Goal: Task Accomplishment & Management: Manage account settings

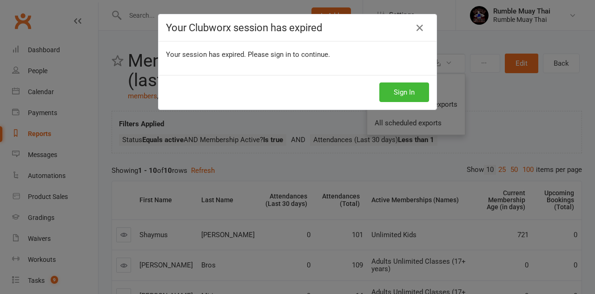
click at [373, 90] on div "Sign In" at bounding box center [298, 92] width 278 height 34
click at [381, 91] on button "Sign In" at bounding box center [405, 92] width 50 height 20
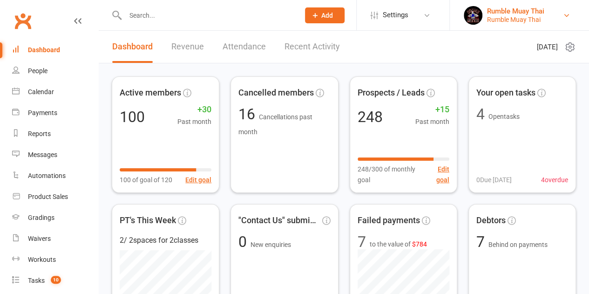
click at [517, 13] on div "Rumble Muay Thai" at bounding box center [515, 11] width 57 height 8
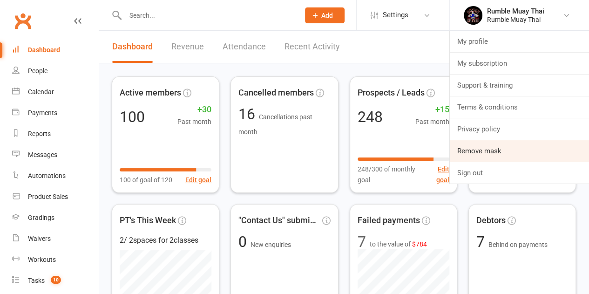
click at [501, 145] on link "Remove mask" at bounding box center [518, 150] width 139 height 21
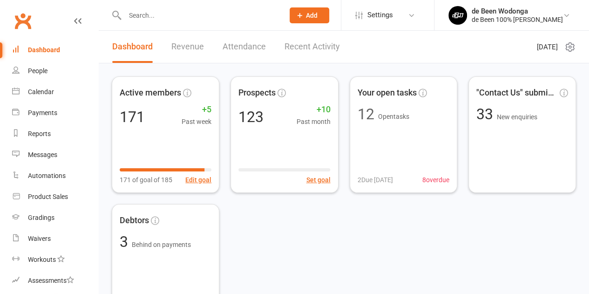
click at [220, 12] on input "text" at bounding box center [199, 15] width 155 height 13
paste input "Amber Armstrong"
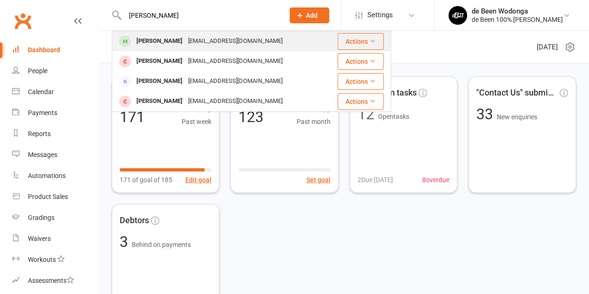
type input "Amber Armstrong"
click at [203, 40] on div "amberarmstrong1995@gmail.com" at bounding box center [235, 40] width 100 height 13
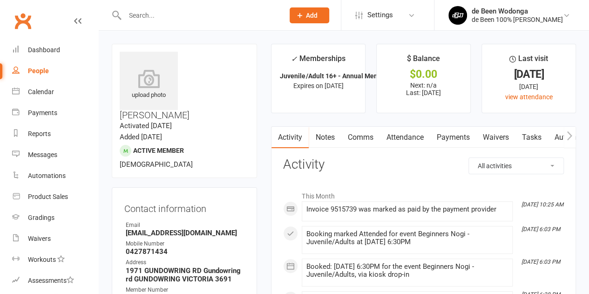
click at [450, 135] on link "Payments" at bounding box center [452, 137] width 46 height 21
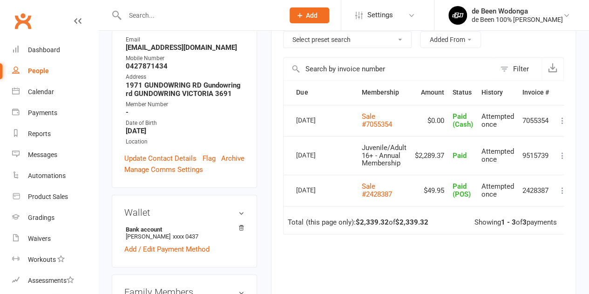
scroll to position [186, 0]
click at [368, 119] on link "Sale #7055354" at bounding box center [376, 119] width 30 height 16
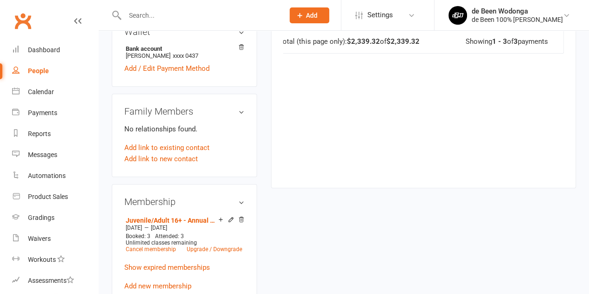
scroll to position [279, 0]
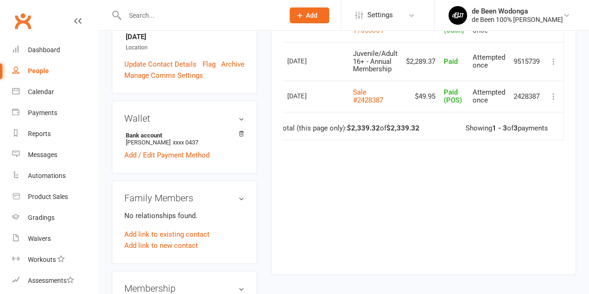
click at [550, 97] on icon at bounding box center [553, 96] width 9 height 9
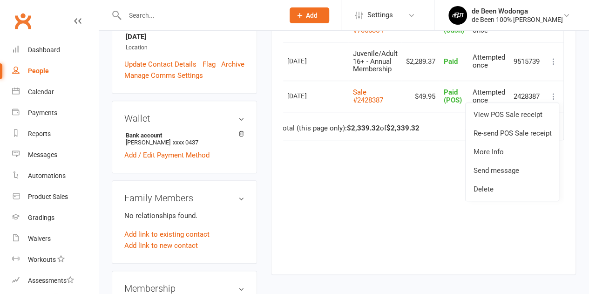
click at [346, 219] on div "Due Contact Membership Amount Status History Invoice # Select this 15 Sep 2025 …" at bounding box center [423, 123] width 281 height 274
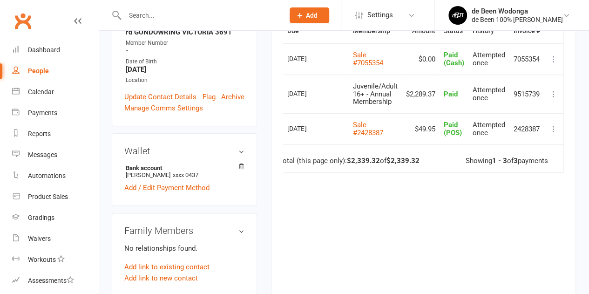
scroll to position [233, 0]
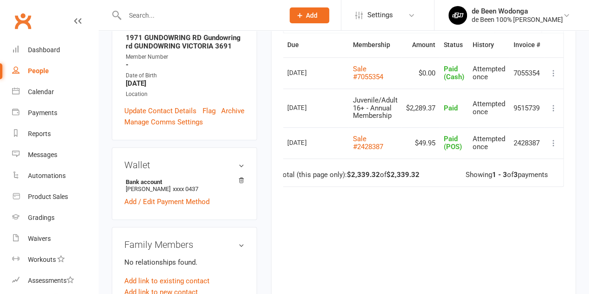
click at [555, 107] on icon at bounding box center [553, 107] width 9 height 9
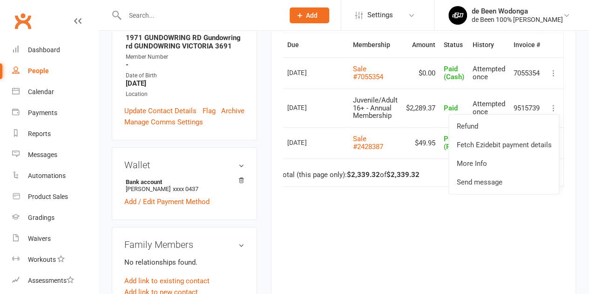
click at [434, 212] on div "Due Contact Membership Amount Status History Invoice # Select this 15 Sep 2025 …" at bounding box center [423, 170] width 281 height 274
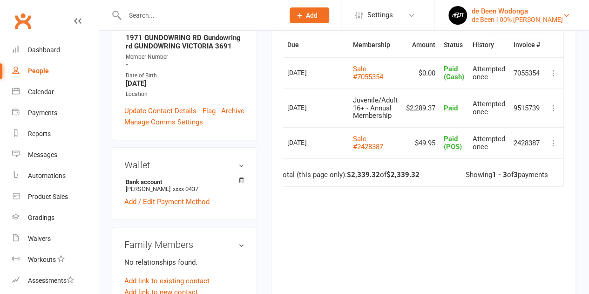
click at [539, 17] on div "de Been 100% Jiu Jitsu Wodonga" at bounding box center [516, 19] width 91 height 8
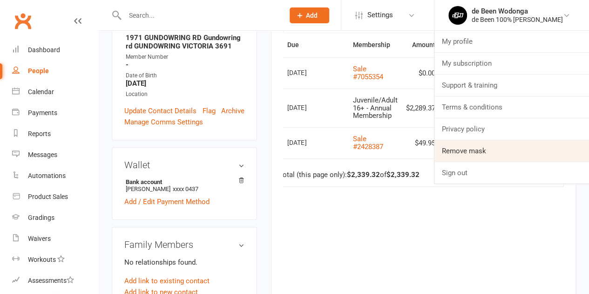
drag, startPoint x: 530, startPoint y: 147, endPoint x: 522, endPoint y: 151, distance: 9.6
click at [530, 147] on link "Remove mask" at bounding box center [511, 150] width 154 height 21
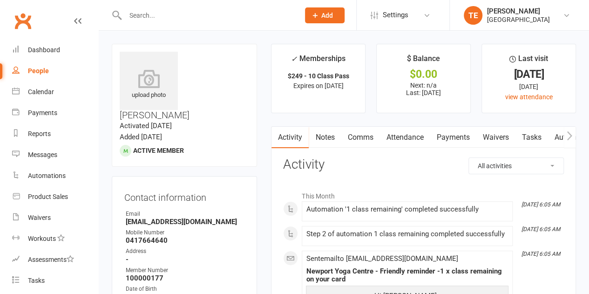
click at [459, 134] on link "Payments" at bounding box center [452, 137] width 46 height 21
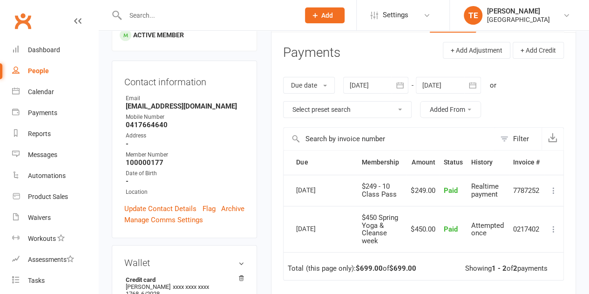
scroll to position [47, 0]
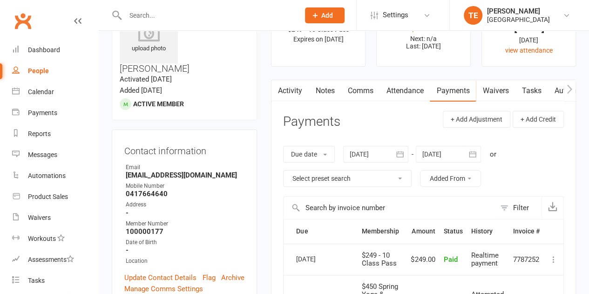
click at [291, 91] on link "Activity" at bounding box center [289, 90] width 37 height 21
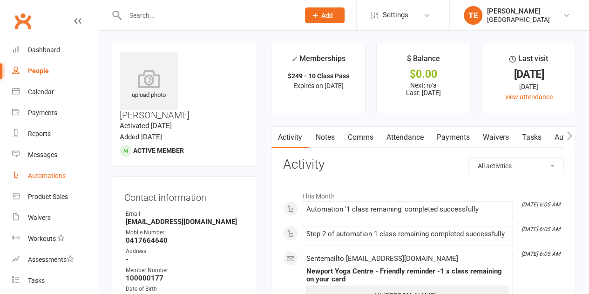
click at [39, 171] on link "Automations" at bounding box center [55, 175] width 86 height 21
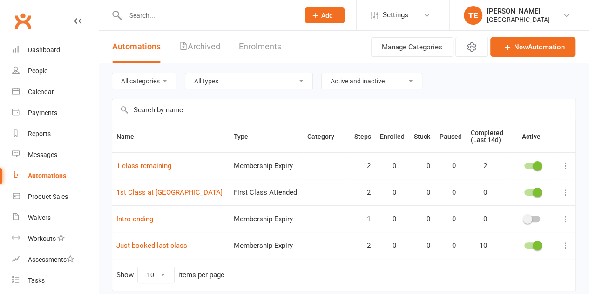
click at [282, 93] on div "All categories All types Booking Cancelled Booking Due Booking Late-Cancelled B…" at bounding box center [344, 80] width 464 height 35
click at [155, 162] on link "1 class remaining" at bounding box center [143, 165] width 55 height 8
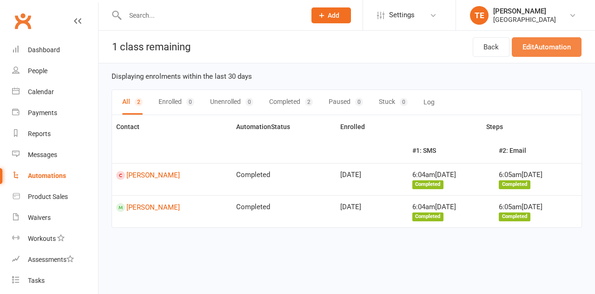
click at [530, 47] on link "Edit Automation" at bounding box center [547, 47] width 70 height 20
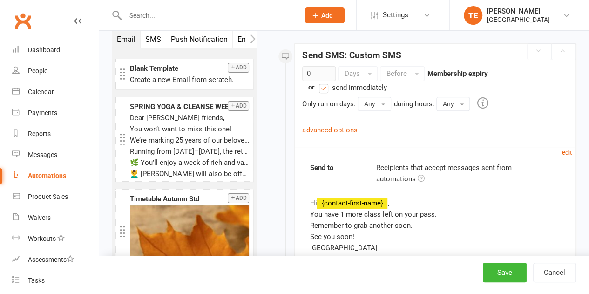
scroll to position [140, 0]
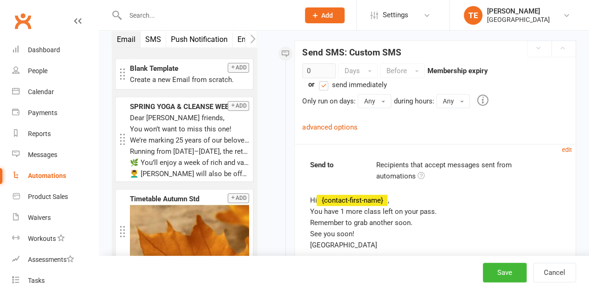
click at [326, 121] on div "advanced options" at bounding box center [329, 126] width 55 height 11
click at [326, 123] on link "advanced options" at bounding box center [329, 127] width 55 height 8
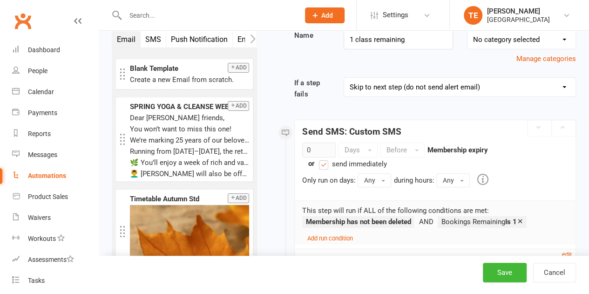
scroll to position [0, 0]
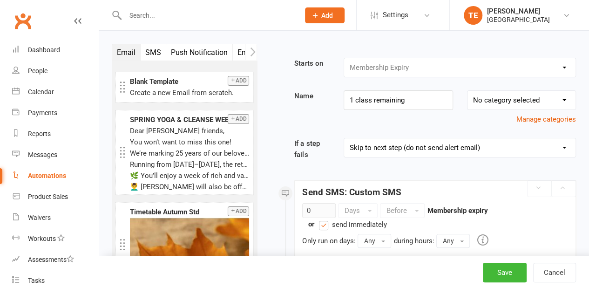
click at [363, 69] on div "Booking Cancelled Booking Due Booking Late-Cancelled Booking Marked Absent Book…" at bounding box center [459, 68] width 232 height 20
click at [545, 271] on button "Cancel" at bounding box center [554, 272] width 43 height 20
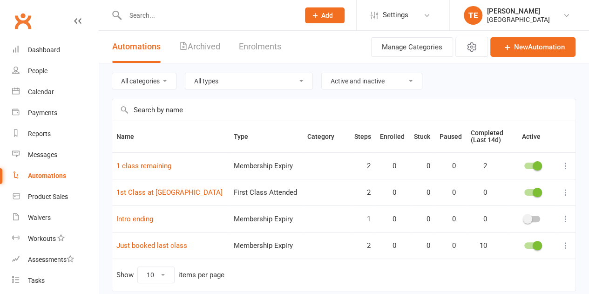
click at [533, 162] on span at bounding box center [536, 165] width 9 height 9
click at [524, 164] on input "checkbox" at bounding box center [524, 164] width 0 height 0
click at [506, 55] on link "New Automation" at bounding box center [532, 47] width 85 height 20
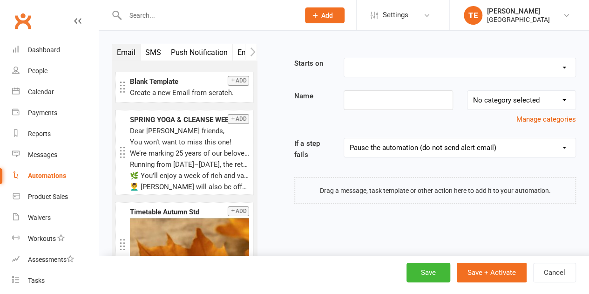
click at [426, 65] on select "Booking Cancelled Booking Due Booking Late-Cancelled Booking Marked Absent Book…" at bounding box center [459, 67] width 231 height 19
click at [583, 55] on div "Email SMS Push Notification Email User Task Membership Mobile App Prospect Stat…" at bounding box center [344, 189] width 490 height 317
click at [476, 61] on select "Booking Cancelled Booking Due Booking Late-Cancelled Booking Marked Absent Book…" at bounding box center [459, 67] width 231 height 19
select select "4"
click at [344, 58] on select "Booking Cancelled Booking Due Booking Late-Cancelled Booking Marked Absent Book…" at bounding box center [459, 67] width 231 height 19
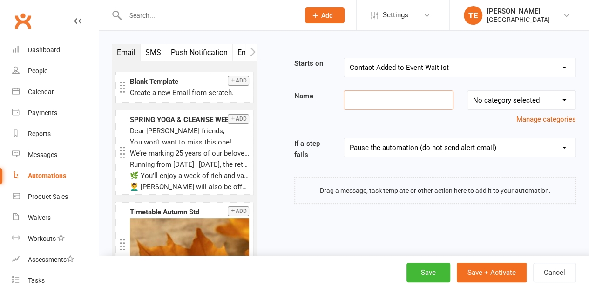
click at [369, 103] on input at bounding box center [397, 100] width 109 height 20
click at [404, 92] on input at bounding box center [397, 100] width 109 height 20
click at [404, 93] on input at bounding box center [397, 100] width 109 height 20
click at [404, 103] on input at bounding box center [397, 100] width 109 height 20
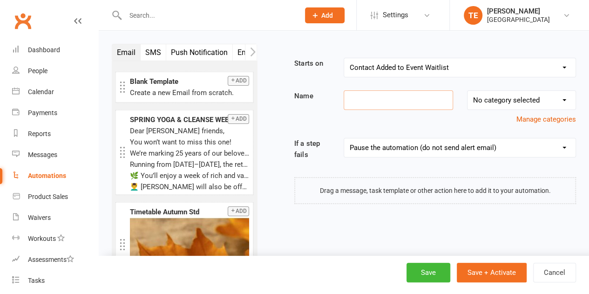
click at [378, 98] on input at bounding box center [397, 100] width 109 height 20
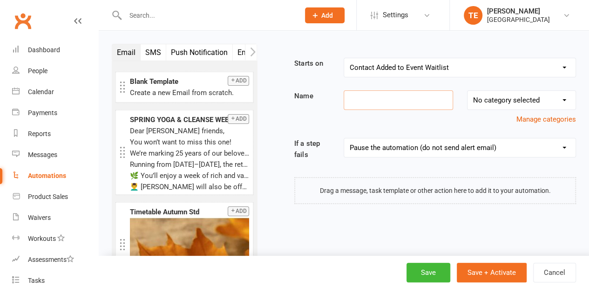
click at [378, 98] on input at bounding box center [397, 100] width 109 height 20
click at [381, 96] on input at bounding box center [397, 100] width 109 height 20
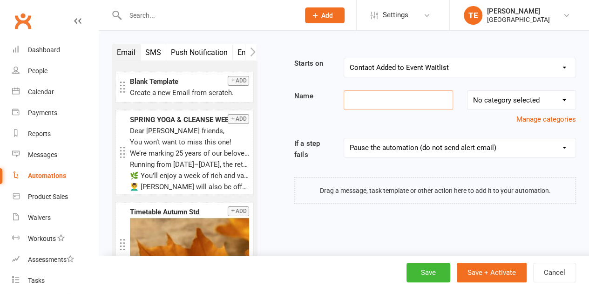
click at [381, 96] on input at bounding box center [397, 100] width 109 height 20
click at [368, 96] on input at bounding box center [397, 100] width 109 height 20
click at [395, 103] on input at bounding box center [397, 100] width 109 height 20
click at [411, 97] on input at bounding box center [397, 100] width 109 height 20
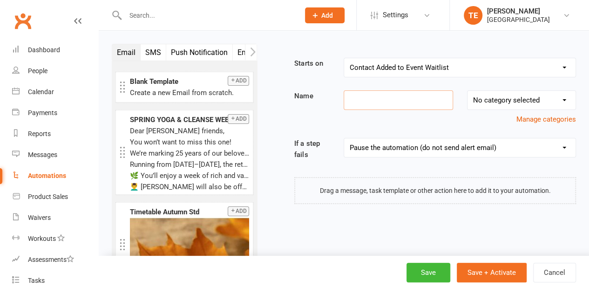
click at [411, 97] on input at bounding box center [397, 100] width 109 height 20
click at [412, 106] on input at bounding box center [397, 100] width 109 height 20
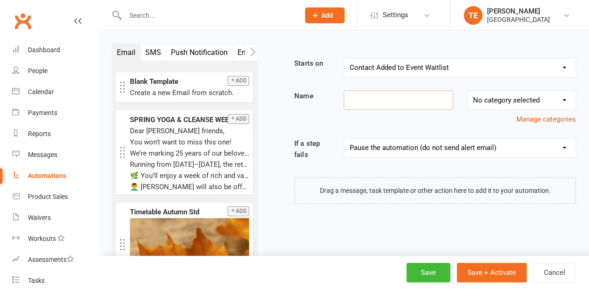
click at [389, 100] on input at bounding box center [397, 100] width 109 height 20
type input "L"
type input "1 Class Remaining Reminder"
drag, startPoint x: 161, startPoint y: 4, endPoint x: 41, endPoint y: 178, distance: 211.0
click at [41, 178] on div "Automations" at bounding box center [47, 175] width 38 height 7
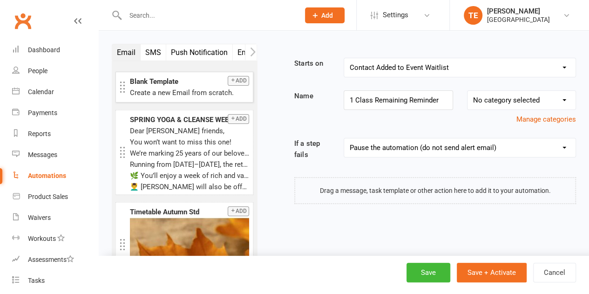
click at [230, 82] on icon "button" at bounding box center [233, 80] width 6 height 6
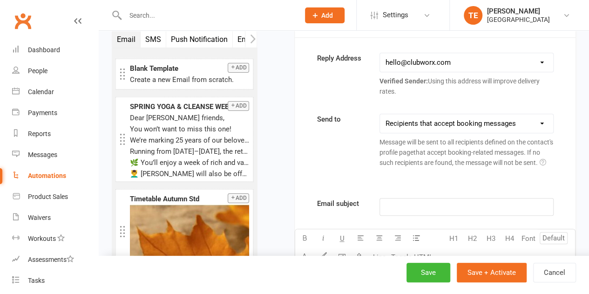
scroll to position [365, 0]
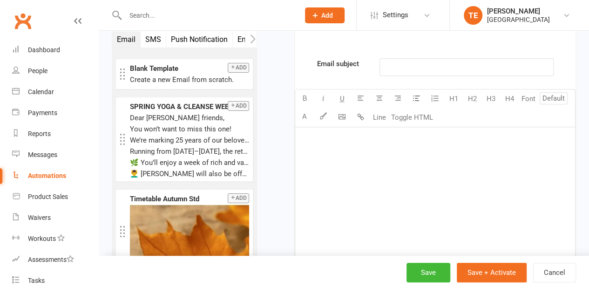
click at [367, 177] on div "﻿" at bounding box center [435, 197] width 280 height 140
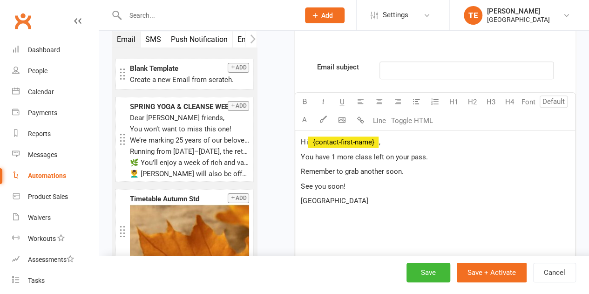
scroll to position [318, 0]
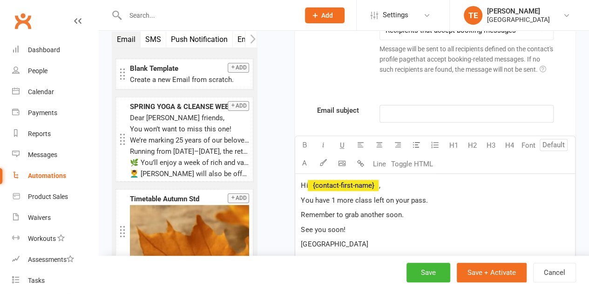
click at [419, 40] on select "This contact only Recipients that accept booking messages Recipients that accep…" at bounding box center [466, 30] width 173 height 19
click at [280, 131] on div "Starts on Booking Cancelled Booking Due Booking Late-Cancelled Booking Marked A…" at bounding box center [423, 207] width 305 height 937
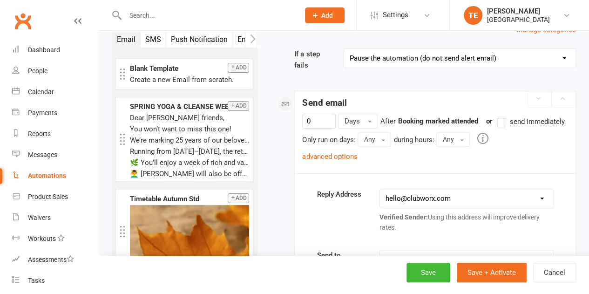
scroll to position [186, 0]
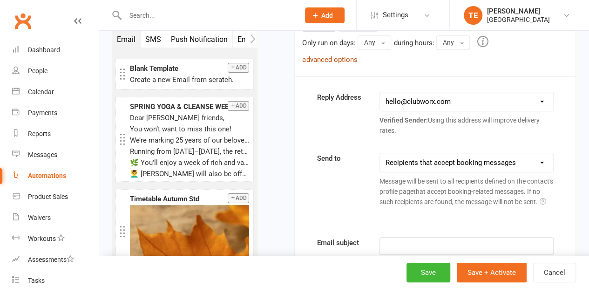
click at [347, 64] on link "advanced options" at bounding box center [329, 59] width 55 height 8
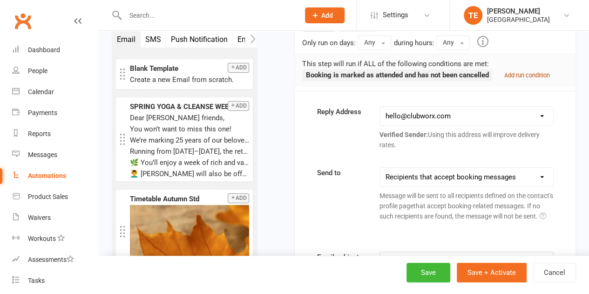
click at [527, 79] on small "Add run condition" at bounding box center [526, 75] width 46 height 7
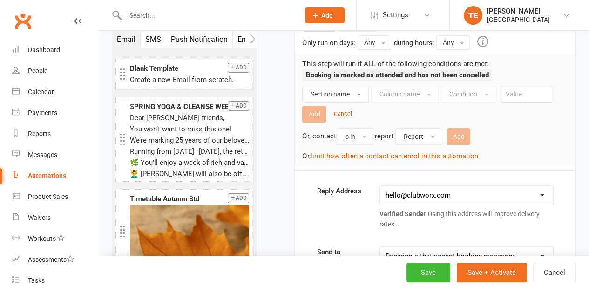
click at [335, 86] on ul "Booking is marked as attended and has not been cancelled" at bounding box center [396, 77] width 189 height 16
click at [342, 98] on button "Section name" at bounding box center [335, 94] width 67 height 17
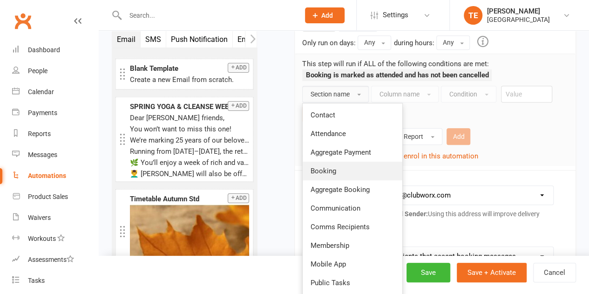
click at [337, 174] on link "Booking" at bounding box center [352, 170] width 100 height 19
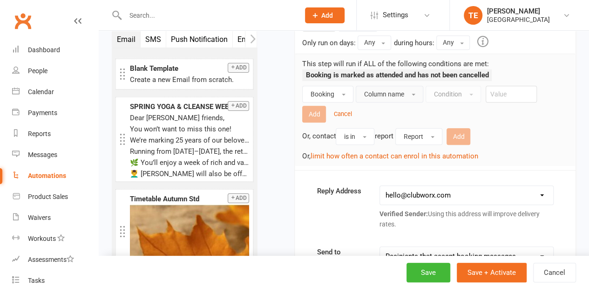
click at [401, 98] on span "Column name" at bounding box center [383, 93] width 40 height 7
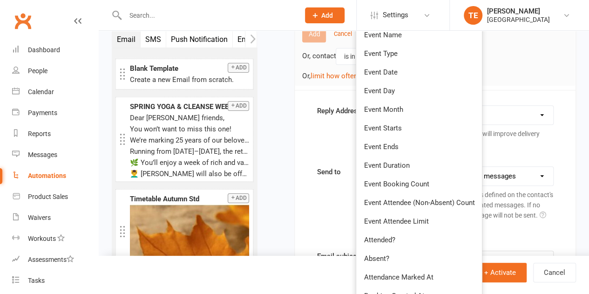
scroll to position [279, 0]
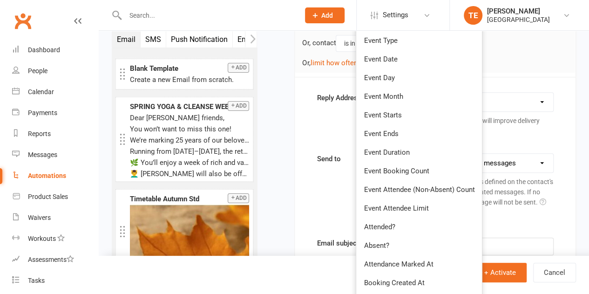
click at [266, 103] on div "Starts on Booking Cancelled Booking Due Booking Late-Cancelled Booking Marked A…" at bounding box center [423, 291] width 319 height 1052
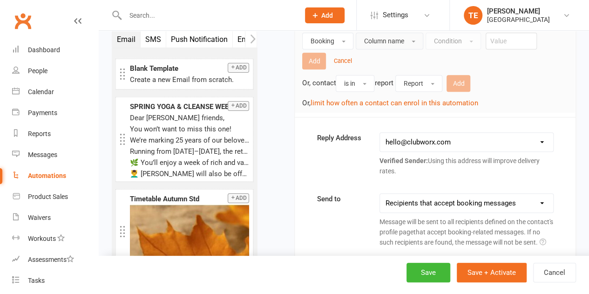
scroll to position [140, 0]
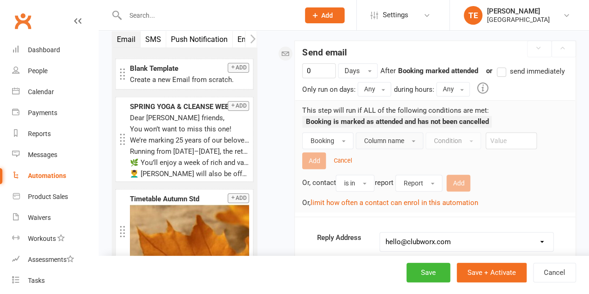
click at [146, 34] on button "SMS" at bounding box center [154, 39] width 26 height 16
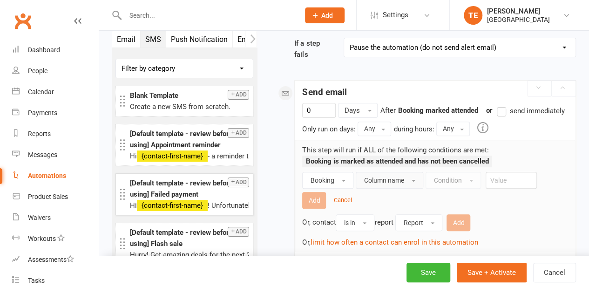
scroll to position [47, 0]
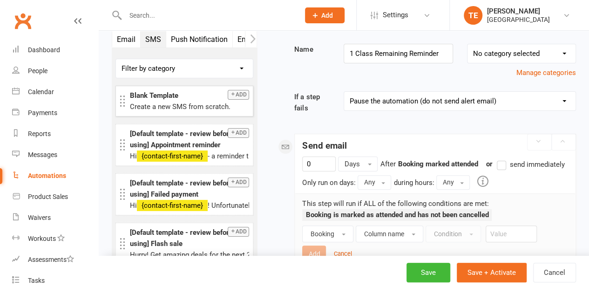
click at [234, 94] on button "Add" at bounding box center [237, 95] width 21 height 10
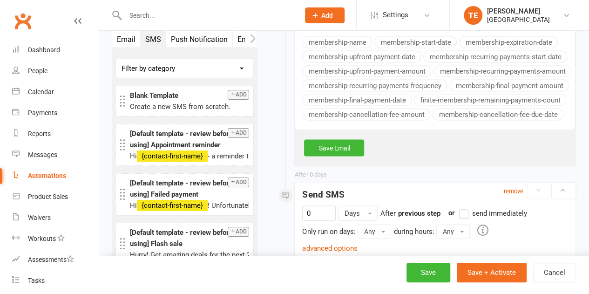
scroll to position [1051, 0]
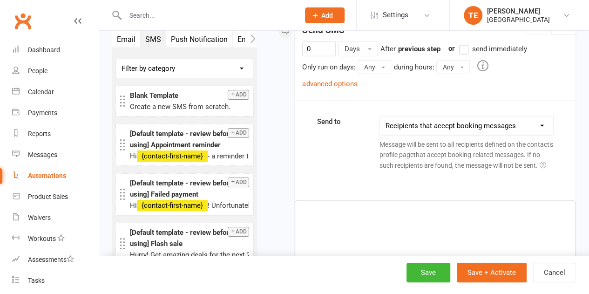
drag, startPoint x: 402, startPoint y: 150, endPoint x: 398, endPoint y: 77, distance: 73.6
click at [263, 91] on div "Email SMS Push Notification Email User Task Membership Mobile App Prospect Stat…" at bounding box center [184, 164] width 159 height 267
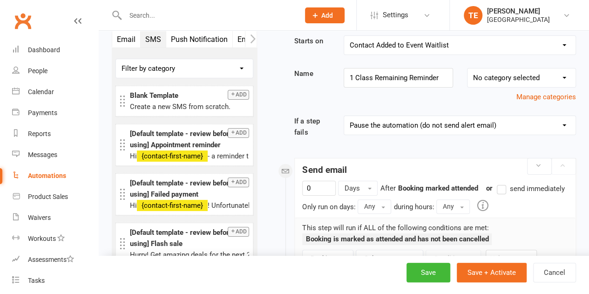
scroll to position [0, 0]
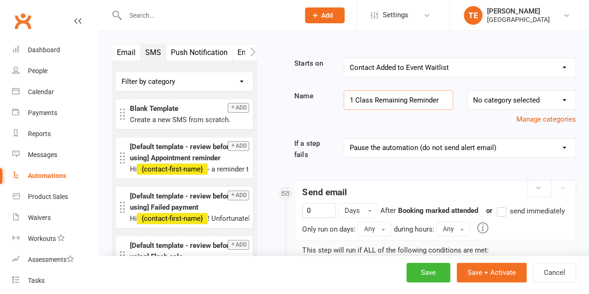
click at [408, 95] on input "1 Class Remaining Reminder" at bounding box center [397, 100] width 109 height 20
click at [561, 286] on div "Save Save + Activate Cancel" at bounding box center [344, 274] width 490 height 38
click at [559, 274] on button "Cancel" at bounding box center [554, 272] width 43 height 20
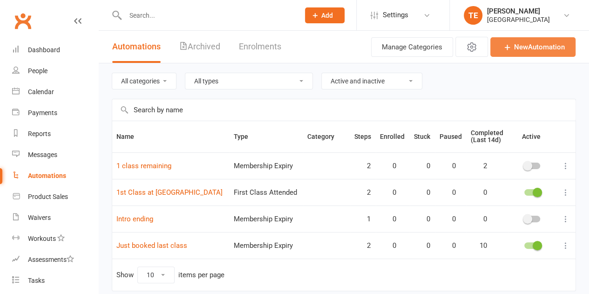
click at [536, 48] on link "New Automation" at bounding box center [532, 47] width 85 height 20
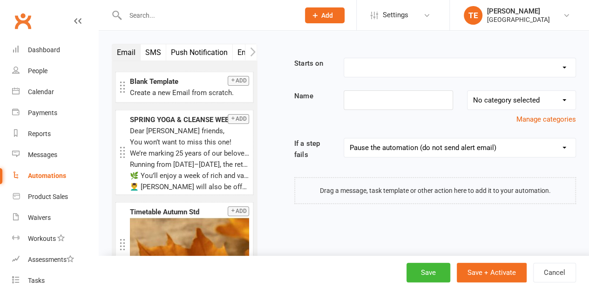
click at [368, 60] on select "Booking Cancelled Booking Due Booking Late-Cancelled Booking Marked Absent Book…" at bounding box center [459, 67] width 231 height 19
select select "4"
click at [344, 58] on select "Booking Cancelled Booking Due Booking Late-Cancelled Booking Marked Absent Book…" at bounding box center [459, 67] width 231 height 19
click at [393, 98] on input at bounding box center [397, 100] width 109 height 20
paste input "1 Class Remaining Reminder"
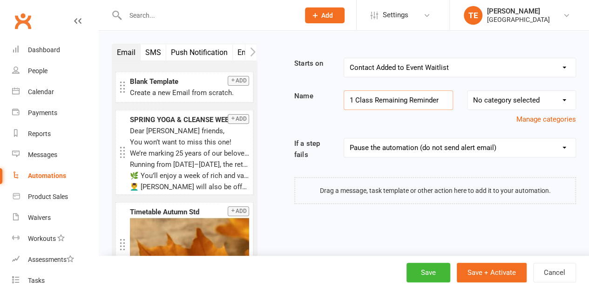
click at [150, 50] on button "SMS" at bounding box center [154, 52] width 26 height 16
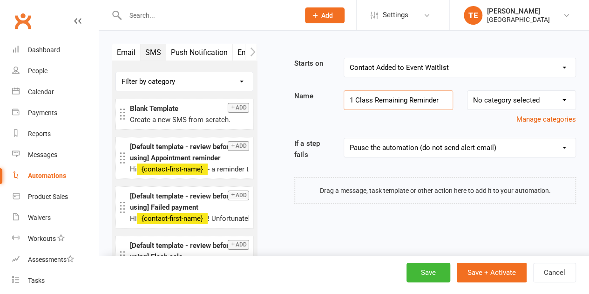
type input "1 Class Remaining Reminder"
click at [237, 104] on button "Add" at bounding box center [237, 108] width 21 height 10
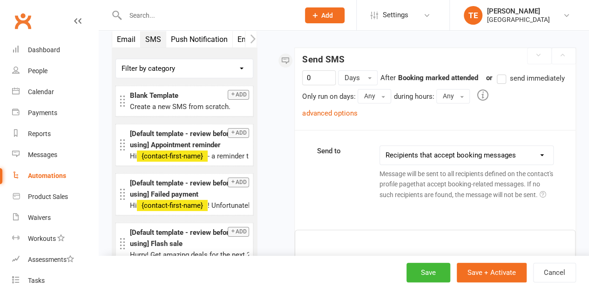
scroll to position [133, 0]
click at [490, 164] on select "This contact only Recipients that accept booking messages Recipients that accep…" at bounding box center [466, 154] width 173 height 19
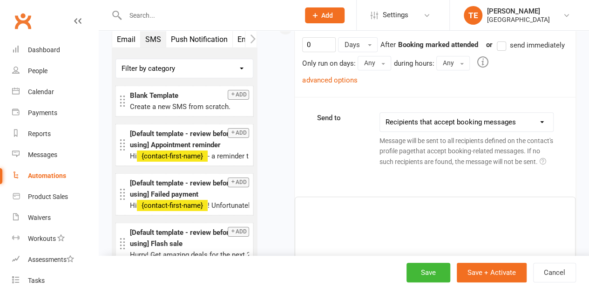
scroll to position [180, 0]
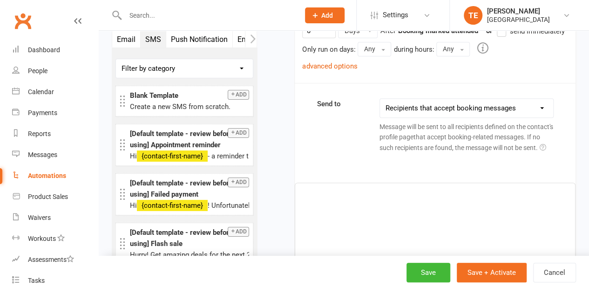
click at [433, 110] on select "This contact only Recipients that accept booking messages Recipients that accep…" at bounding box center [466, 108] width 173 height 19
drag, startPoint x: 404, startPoint y: 116, endPoint x: 394, endPoint y: 123, distance: 12.0
click at [404, 116] on select "This contact only Recipients that accept booking messages Recipients that accep…" at bounding box center [466, 108] width 173 height 19
click at [380, 108] on select "This contact only Recipients that accept booking messages Recipients that accep…" at bounding box center [466, 108] width 173 height 19
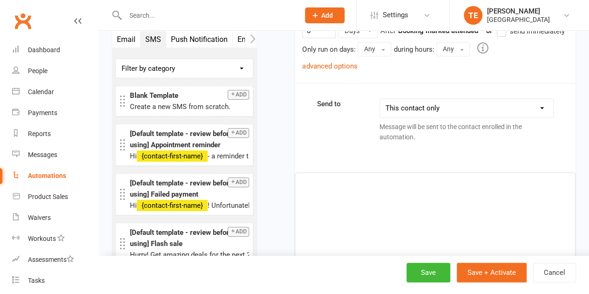
click at [403, 117] on select "This contact only Recipients that accept booking messages Recipients that accep…" at bounding box center [466, 108] width 173 height 19
click at [380, 108] on select "This contact only Recipients that accept booking messages Recipients that accep…" at bounding box center [466, 108] width 173 height 19
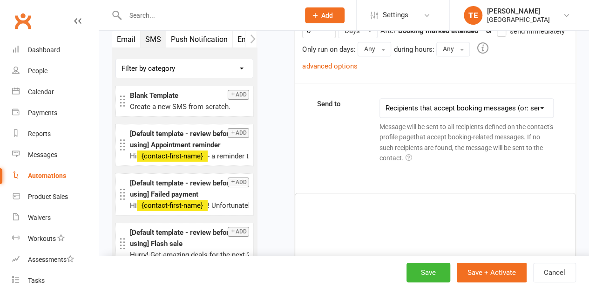
click at [382, 117] on select "This contact only Recipients that accept booking messages Recipients that accep…" at bounding box center [466, 108] width 173 height 19
select select "1"
click at [380, 108] on select "This contact only Recipients that accept booking messages Recipients that accep…" at bounding box center [466, 108] width 173 height 19
click at [337, 229] on div "﻿" at bounding box center [435, 253] width 280 height 140
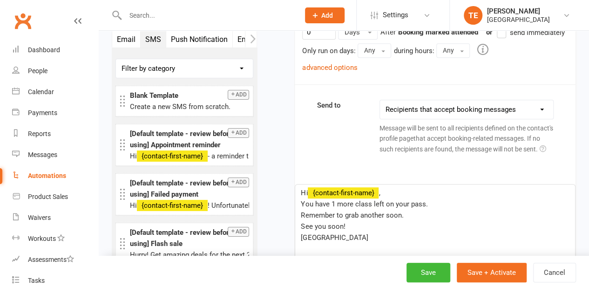
scroll to position [79, 0]
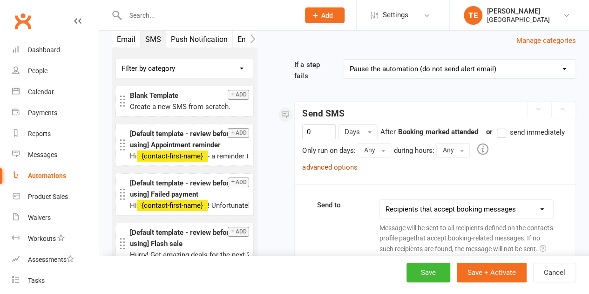
click at [332, 171] on link "advanced options" at bounding box center [329, 167] width 55 height 8
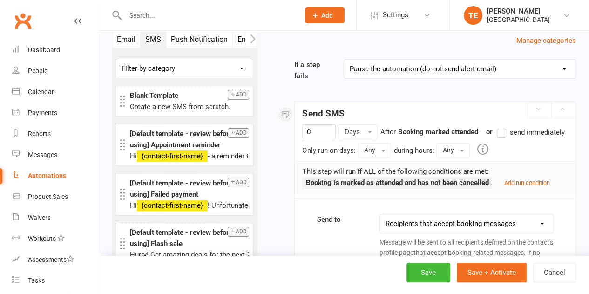
click at [496, 138] on label "send immediately" at bounding box center [529, 132] width 67 height 11
click at [496, 127] on input "send immediately" at bounding box center [499, 127] width 6 height 0
click at [530, 186] on small "Add run condition" at bounding box center [526, 182] width 46 height 7
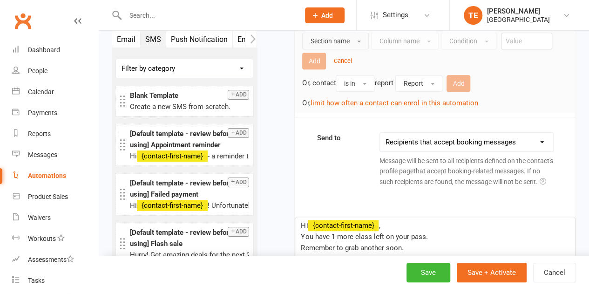
scroll to position [218, 0]
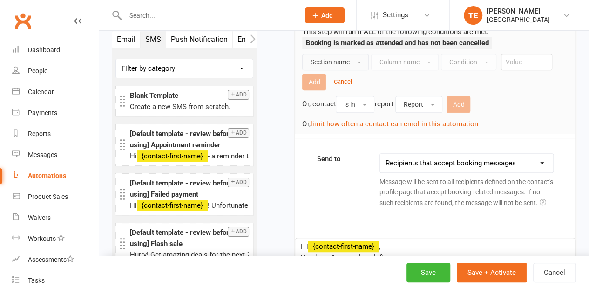
click at [346, 66] on span "Section name" at bounding box center [329, 61] width 39 height 7
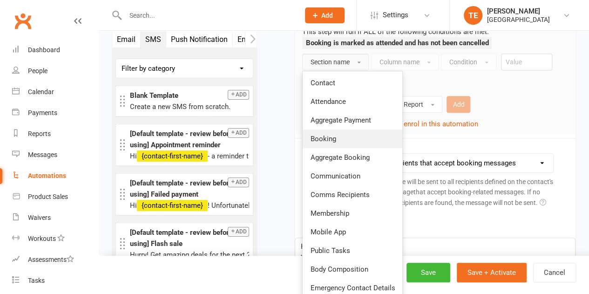
click at [356, 148] on link "Booking" at bounding box center [352, 138] width 100 height 19
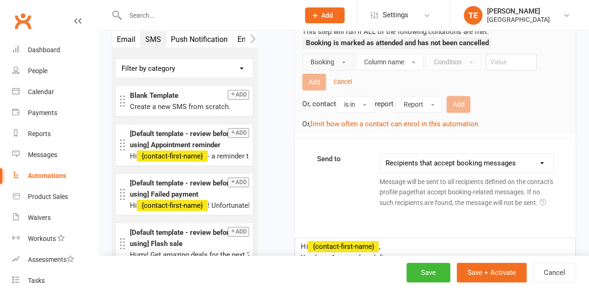
click at [391, 54] on ul "Booking is marked as attended and has not been cancelled" at bounding box center [396, 45] width 189 height 16
click at [392, 66] on button "Column name" at bounding box center [388, 62] width 67 height 17
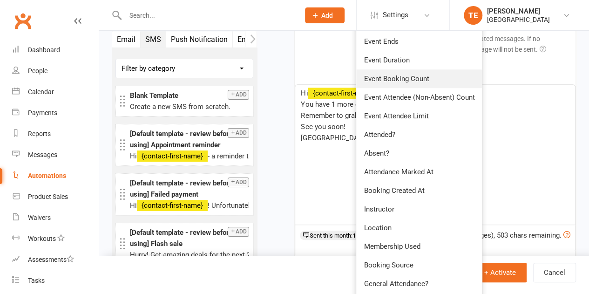
scroll to position [358, 0]
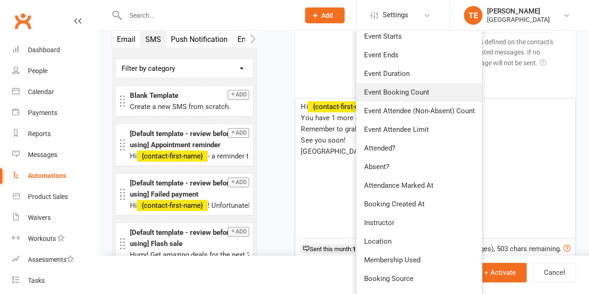
click at [435, 101] on link "Event Booking Count" at bounding box center [419, 92] width 126 height 19
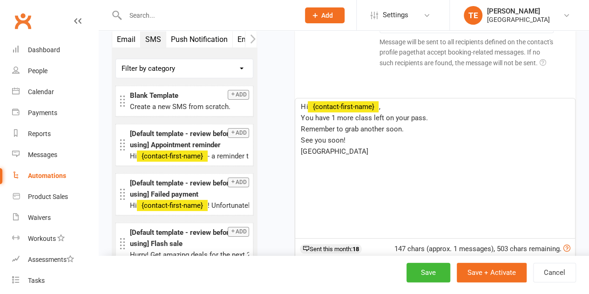
scroll to position [218, 0]
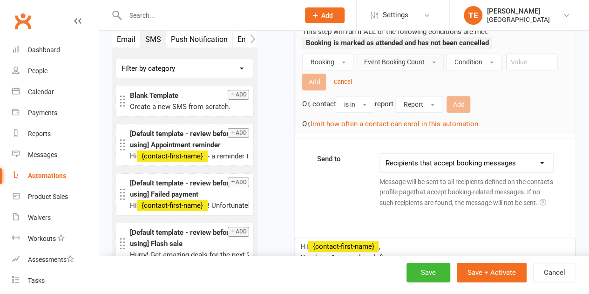
click at [420, 66] on span "Event Booking Count" at bounding box center [393, 61] width 60 height 7
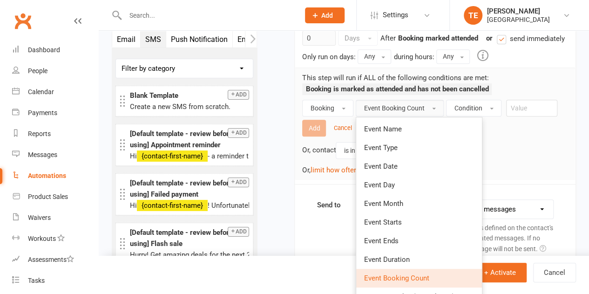
scroll to position [172, 0]
click at [327, 112] on span "Booking" at bounding box center [322, 108] width 24 height 7
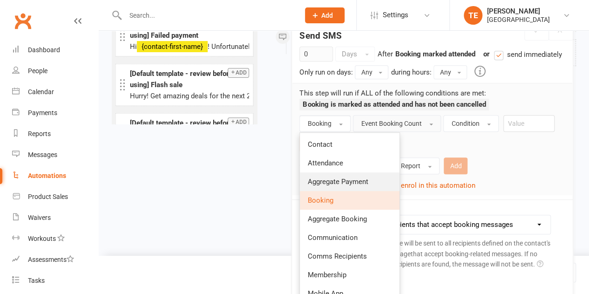
drag, startPoint x: 331, startPoint y: 177, endPoint x: 328, endPoint y: 193, distance: 16.1
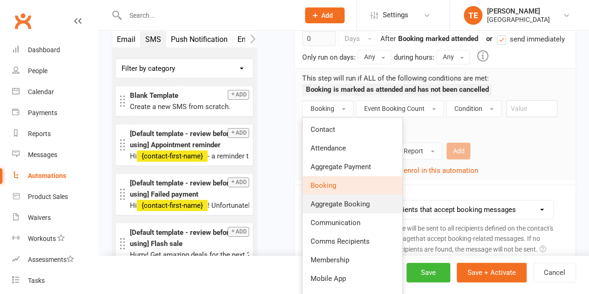
click at [319, 208] on span "Aggregate Booking" at bounding box center [339, 204] width 59 height 8
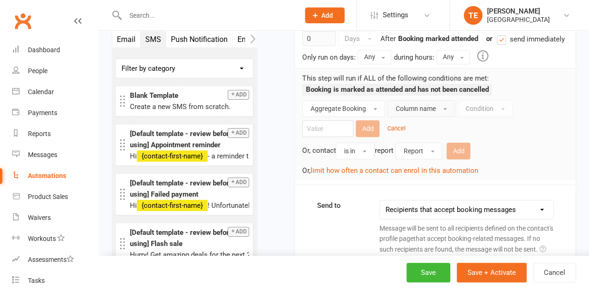
click at [409, 117] on button "Column name" at bounding box center [420, 108] width 67 height 17
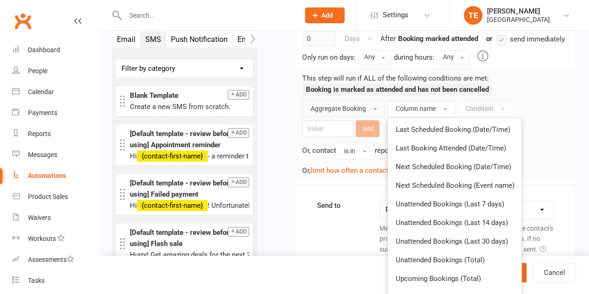
click at [361, 112] on span "Aggregate Booking" at bounding box center [337, 108] width 55 height 7
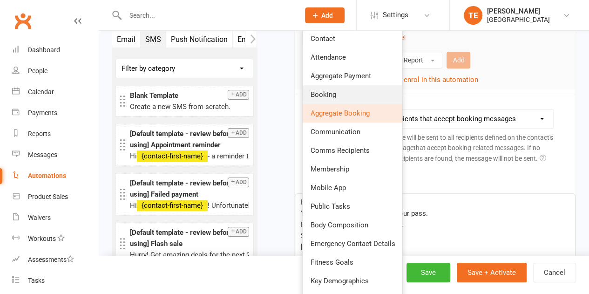
scroll to position [265, 0]
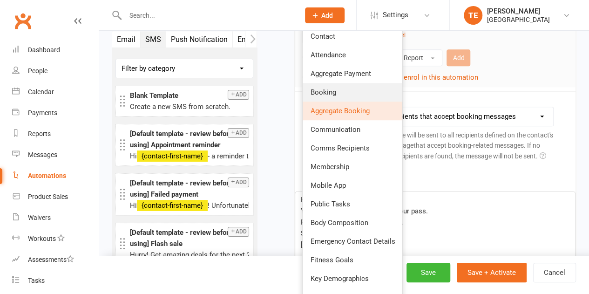
click at [324, 96] on span "Booking" at bounding box center [323, 92] width 26 height 8
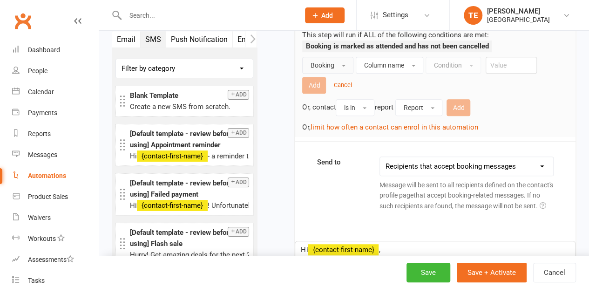
scroll to position [172, 0]
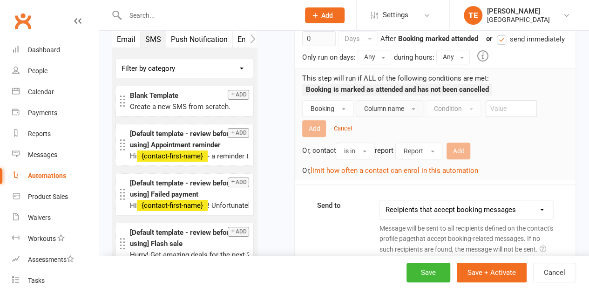
click at [408, 117] on button "Column name" at bounding box center [388, 108] width 67 height 17
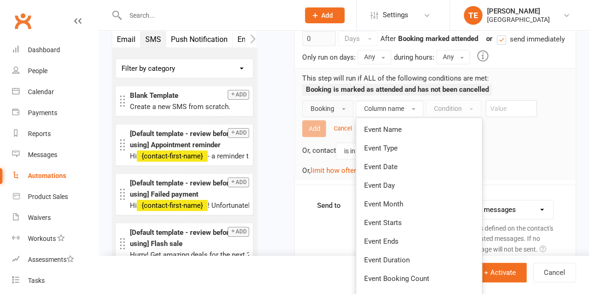
click at [321, 112] on span "Booking" at bounding box center [322, 108] width 24 height 7
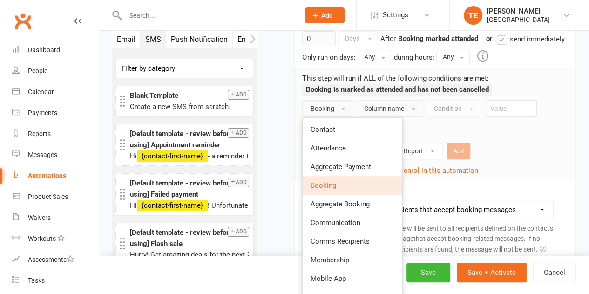
scroll to position [218, 0]
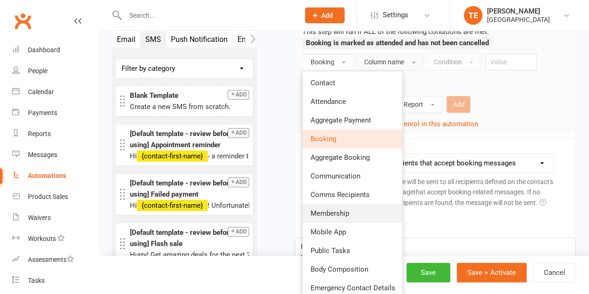
click at [327, 217] on span "Membership" at bounding box center [329, 213] width 39 height 8
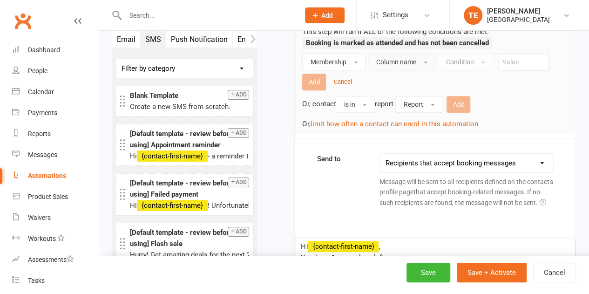
click at [398, 66] on span "Column name" at bounding box center [395, 61] width 40 height 7
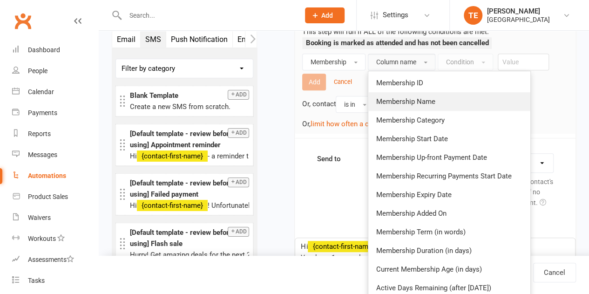
click at [395, 106] on span "Membership Name" at bounding box center [404, 101] width 59 height 8
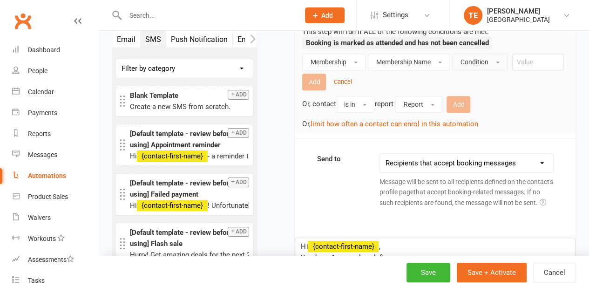
click at [475, 66] on span "Condition" at bounding box center [474, 61] width 28 height 7
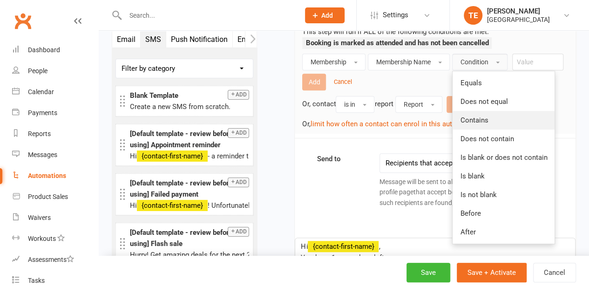
click at [477, 124] on span "Contains" at bounding box center [474, 120] width 28 height 8
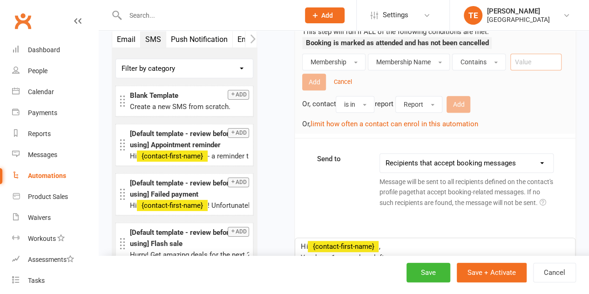
click at [540, 70] on input "text" at bounding box center [535, 62] width 51 height 17
click at [317, 82] on div "Membership Membership Name Contains Class Pack Add Cancel Or, contact is in rep…" at bounding box center [435, 92] width 266 height 76
type input "Class Pack"
click at [318, 85] on button "Add" at bounding box center [314, 82] width 24 height 17
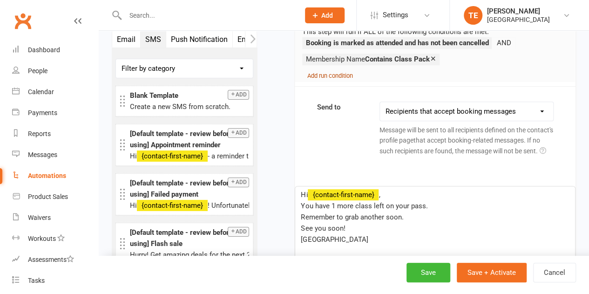
click at [331, 79] on small "Add run condition" at bounding box center [330, 75] width 46 height 7
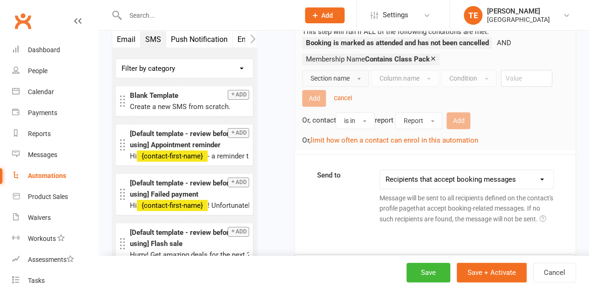
click at [331, 82] on span "Section name" at bounding box center [329, 77] width 39 height 7
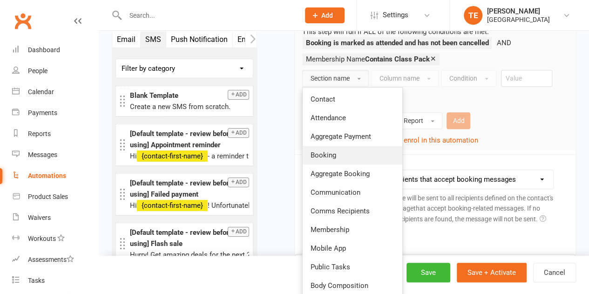
click at [343, 164] on link "Booking" at bounding box center [352, 155] width 100 height 19
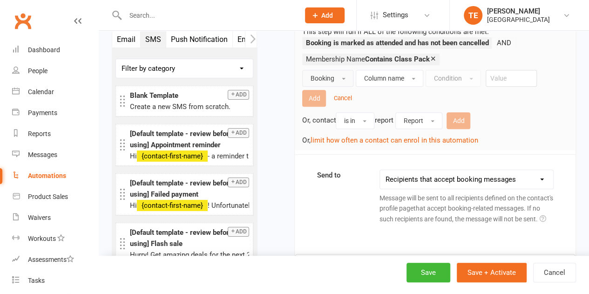
click at [388, 98] on div "Booking Column name Condition Add Cancel Or, contact is in report Report Add Or…" at bounding box center [435, 108] width 266 height 76
click at [392, 82] on span "Column name" at bounding box center [383, 77] width 40 height 7
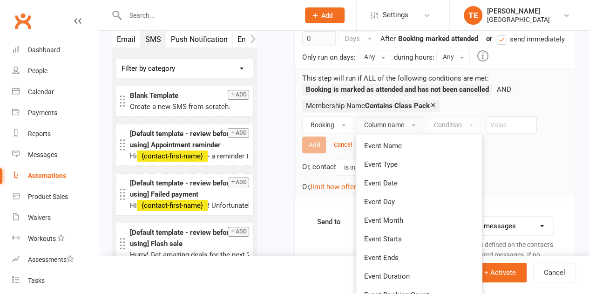
scroll to position [125, 0]
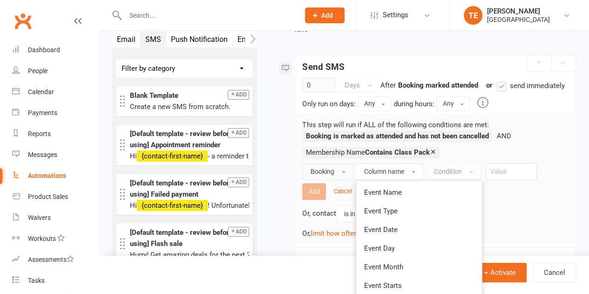
click at [317, 175] on span "Booking" at bounding box center [322, 170] width 24 height 7
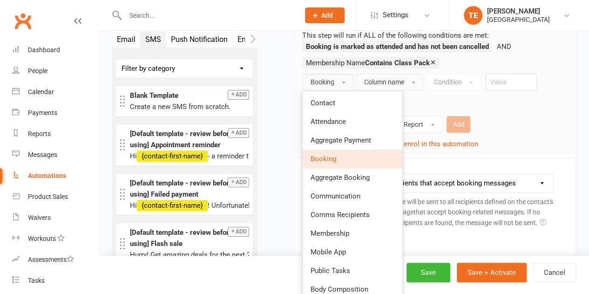
scroll to position [265, 0]
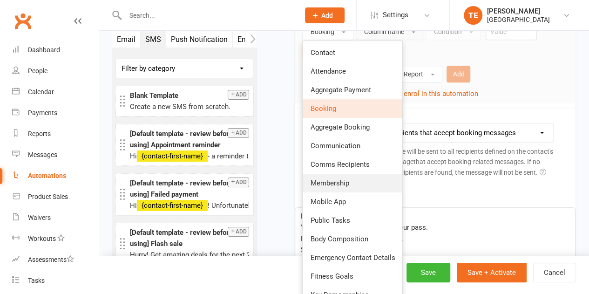
click at [338, 187] on span "Membership" at bounding box center [329, 183] width 39 height 8
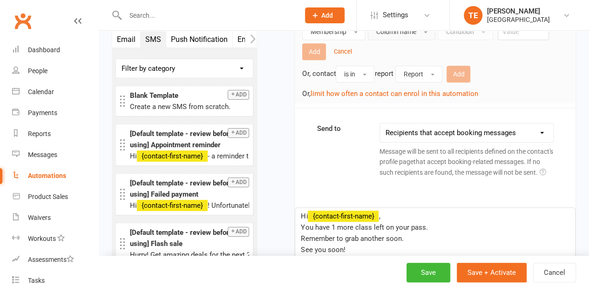
click at [393, 35] on span "Column name" at bounding box center [395, 31] width 40 height 7
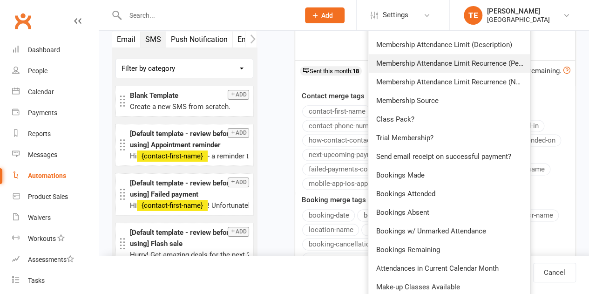
scroll to position [590, 0]
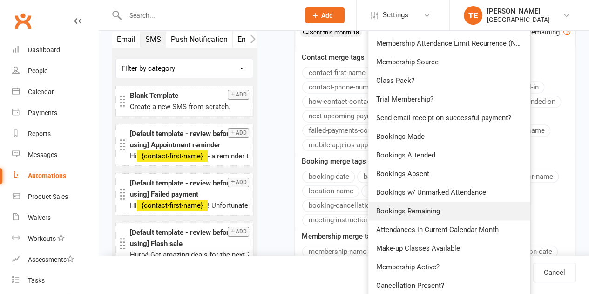
click at [396, 215] on span "Bookings Remaining" at bounding box center [407, 211] width 64 height 8
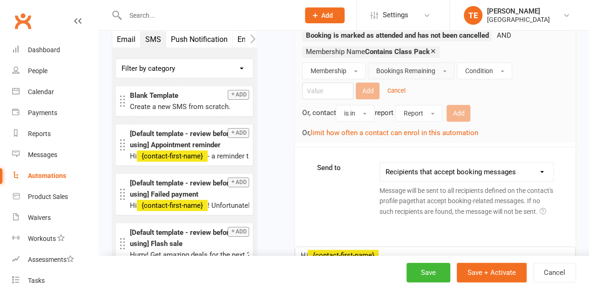
scroll to position [172, 0]
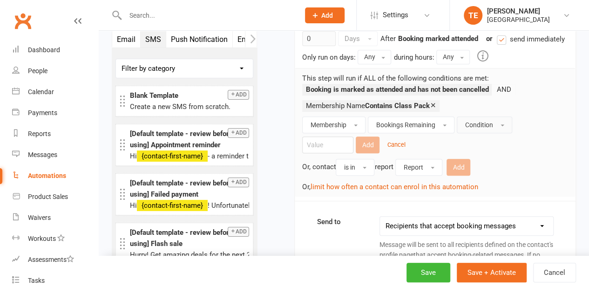
click at [475, 128] on span "Condition" at bounding box center [478, 124] width 28 height 7
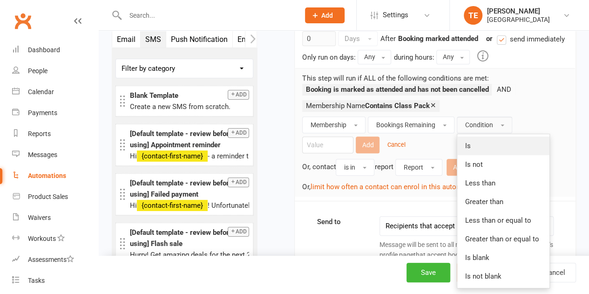
click at [473, 154] on link "Is" at bounding box center [503, 145] width 92 height 19
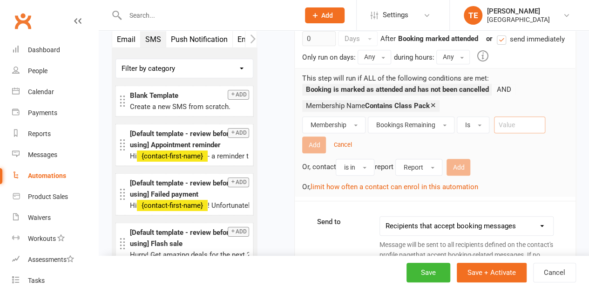
click at [539, 133] on input "number" at bounding box center [519, 124] width 51 height 17
drag, startPoint x: 521, startPoint y: 137, endPoint x: 496, endPoint y: 138, distance: 25.1
click at [496, 133] on input "1" at bounding box center [519, 124] width 51 height 17
type input "1"
click at [312, 153] on button "Add" at bounding box center [314, 144] width 24 height 17
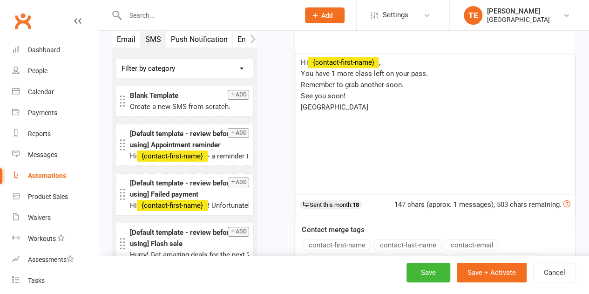
scroll to position [358, 0]
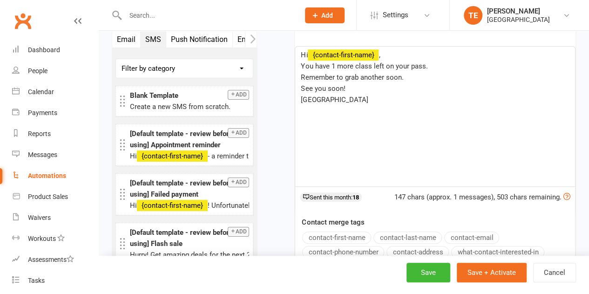
click at [120, 42] on icon "button" at bounding box center [119, 38] width 5 height 9
click at [119, 40] on icon "button" at bounding box center [119, 38] width 5 height 9
click at [123, 38] on button "button" at bounding box center [118, 39] width 12 height 16
click at [123, 36] on button "button" at bounding box center [118, 39] width 12 height 16
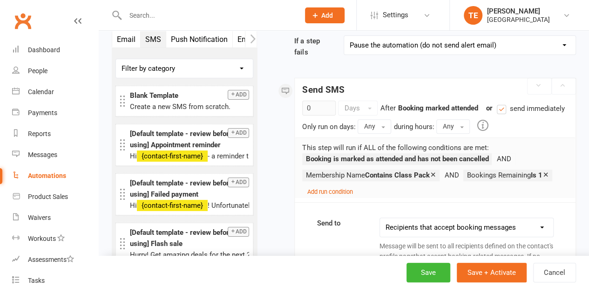
scroll to position [0, 0]
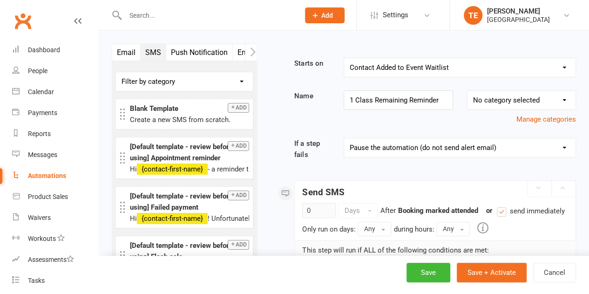
click at [128, 47] on button "Email" at bounding box center [126, 52] width 28 height 16
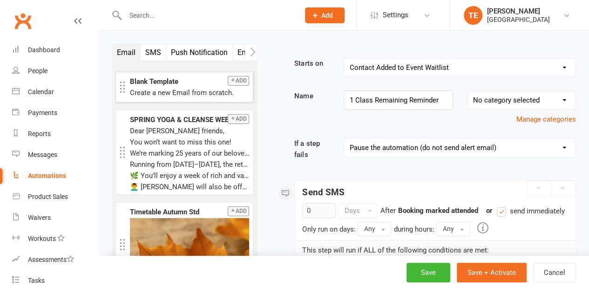
click at [229, 77] on button "Add" at bounding box center [237, 81] width 21 height 10
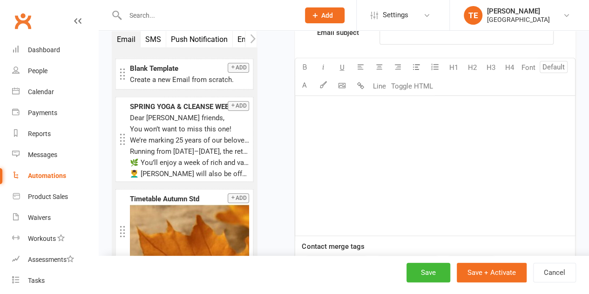
scroll to position [1176, 0]
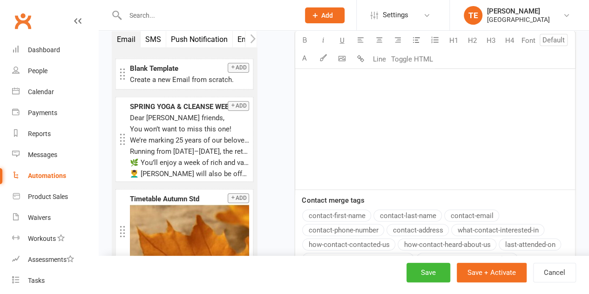
click at [430, 119] on div "﻿" at bounding box center [435, 120] width 280 height 140
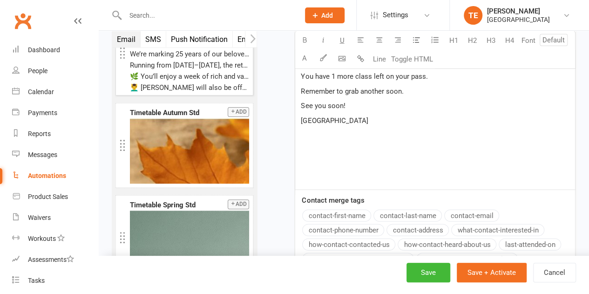
scroll to position [204, 0]
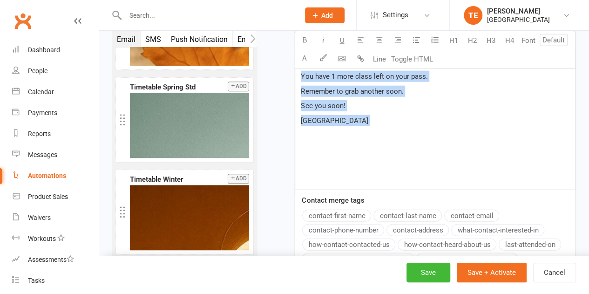
drag, startPoint x: 393, startPoint y: 166, endPoint x: 275, endPoint y: 93, distance: 138.4
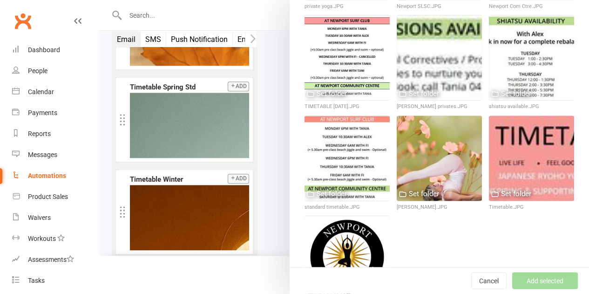
scroll to position [643, 0]
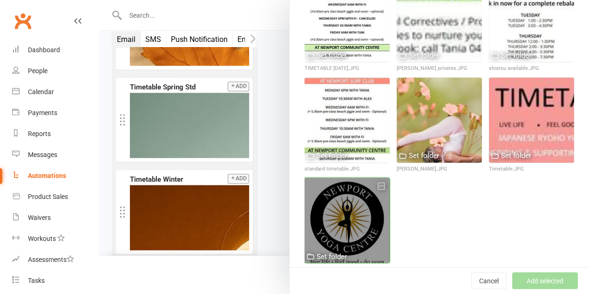
click at [338, 206] on div at bounding box center [346, 219] width 85 height 85
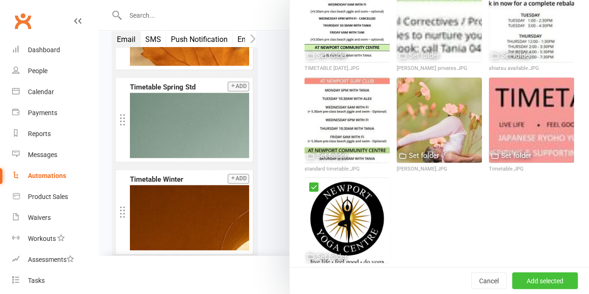
click at [542, 279] on button "Add selected" at bounding box center [545, 280] width 66 height 17
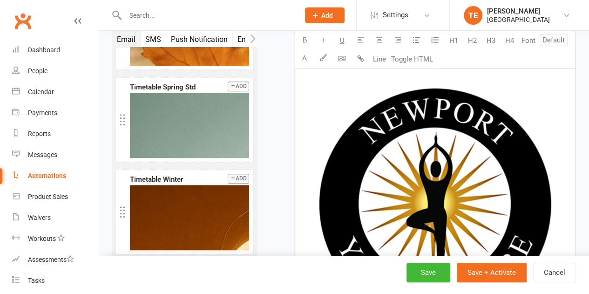
click at [470, 160] on img at bounding box center [435, 210] width 268 height 286
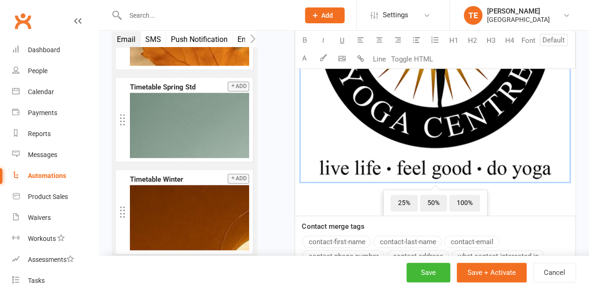
scroll to position [1362, 0]
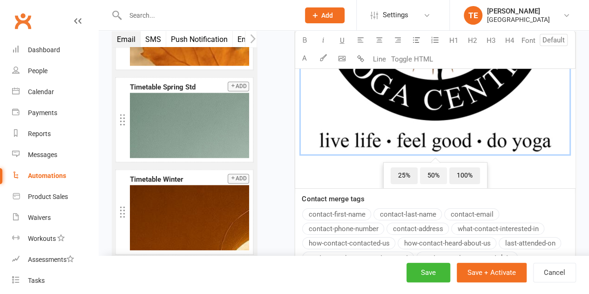
click at [431, 184] on span "50%" at bounding box center [433, 175] width 27 height 17
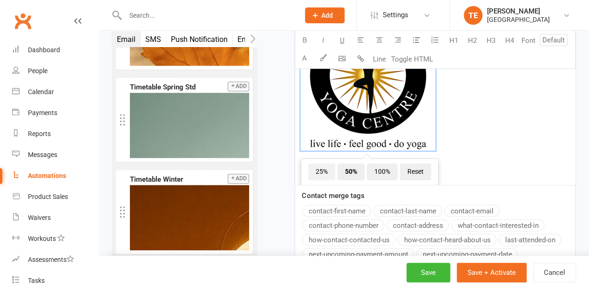
click at [315, 180] on span "25%" at bounding box center [321, 171] width 27 height 17
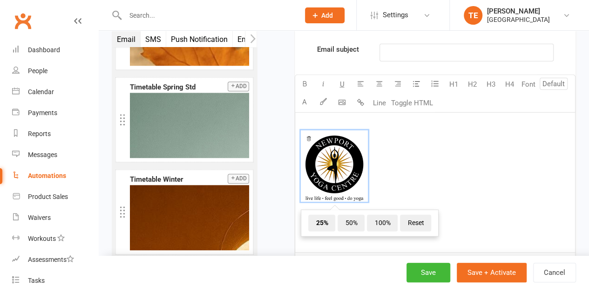
scroll to position [1096, 0]
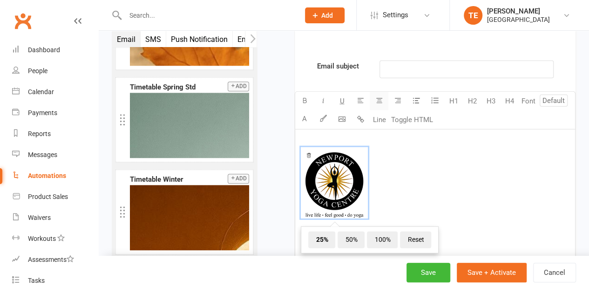
click at [376, 104] on icon "button" at bounding box center [378, 100] width 7 height 7
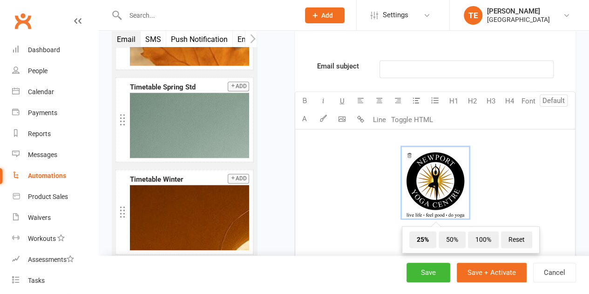
scroll to position [1189, 0]
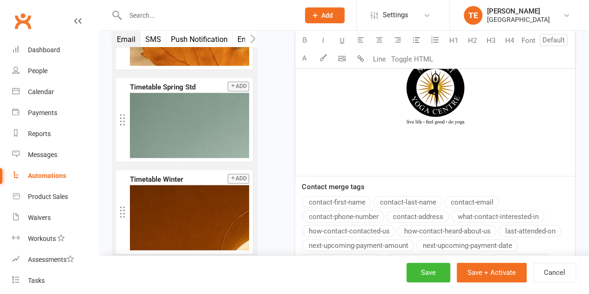
click at [380, 154] on p "﻿" at bounding box center [435, 148] width 268 height 11
click at [375, 43] on icon "button" at bounding box center [378, 39] width 7 height 7
click at [441, 140] on p "﻿ ﻿ ﻿" at bounding box center [435, 91] width 268 height 97
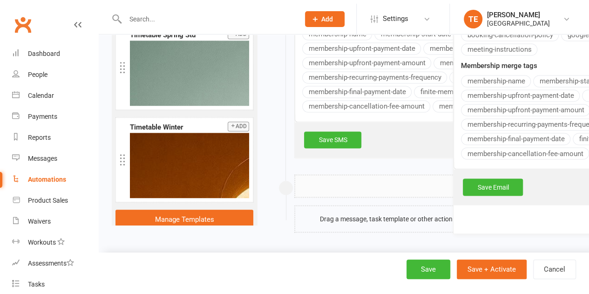
scroll to position [772, 0]
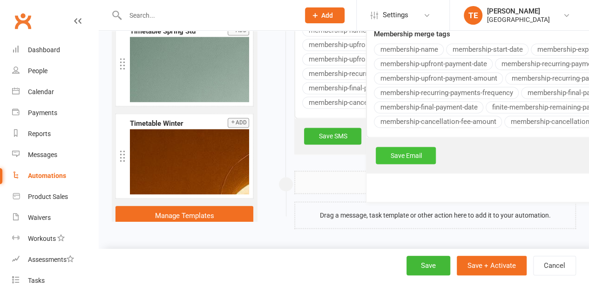
drag, startPoint x: 332, startPoint y: 184, endPoint x: 403, endPoint y: 156, distance: 76.5
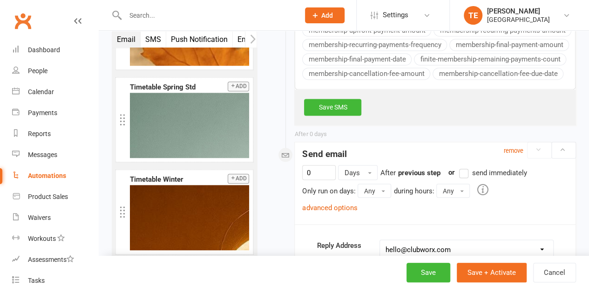
click at [366, 125] on div "Save SMS" at bounding box center [434, 106] width 281 height 35
click at [355, 115] on link "Save SMS" at bounding box center [332, 107] width 57 height 17
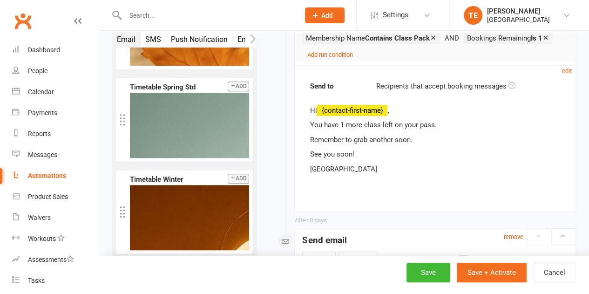
scroll to position [261, 0]
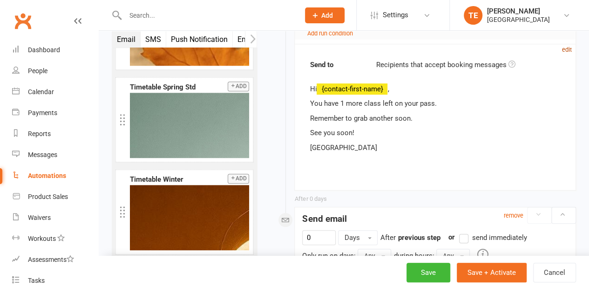
click at [565, 53] on small "edit" at bounding box center [567, 49] width 10 height 7
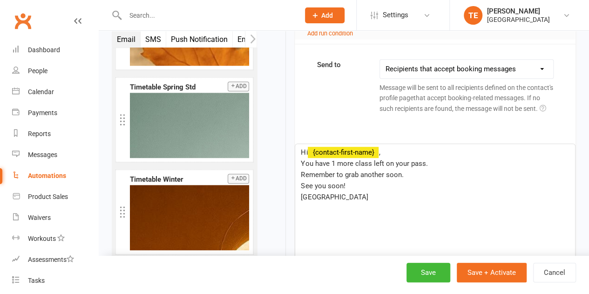
click at [469, 78] on select "This contact only Recipients that accept booking messages Recipients that accep…" at bounding box center [466, 69] width 173 height 19
click at [380, 70] on select "This contact only Recipients that accept booking messages Recipients that accep…" at bounding box center [466, 69] width 173 height 19
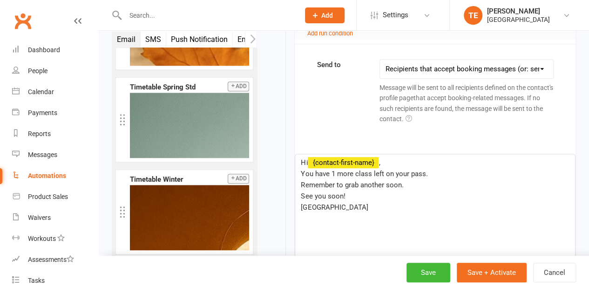
click at [436, 78] on select "This contact only Recipients that accept booking messages Recipients that accep…" at bounding box center [466, 69] width 173 height 19
select select "1"
click at [380, 70] on select "This contact only Recipients that accept booking messages Recipients that accep…" at bounding box center [466, 69] width 173 height 19
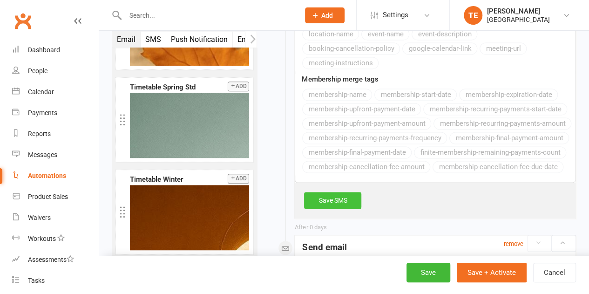
click at [309, 208] on link "Save SMS" at bounding box center [332, 200] width 57 height 17
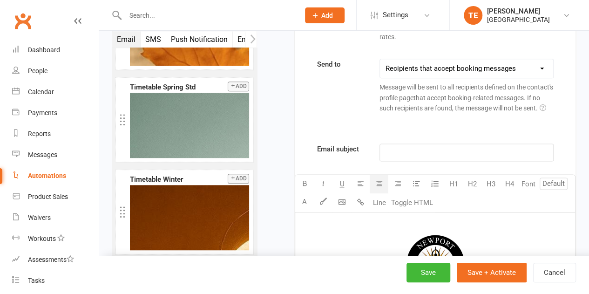
scroll to position [512, 0]
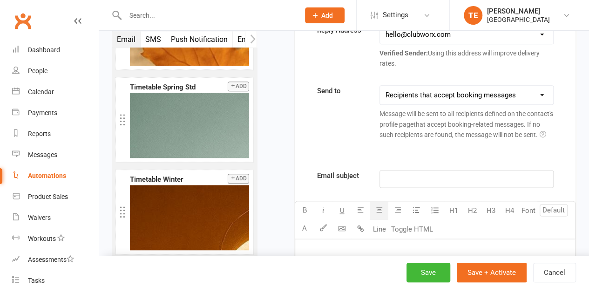
click at [415, 187] on div "﻿" at bounding box center [466, 178] width 173 height 17
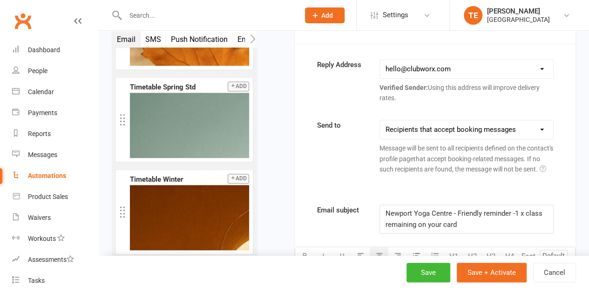
scroll to position [419, 0]
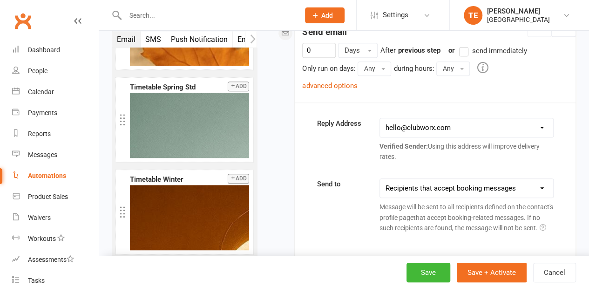
click at [426, 197] on select "This contact only Recipients that accept booking messages Recipients that accep…" at bounding box center [466, 188] width 173 height 19
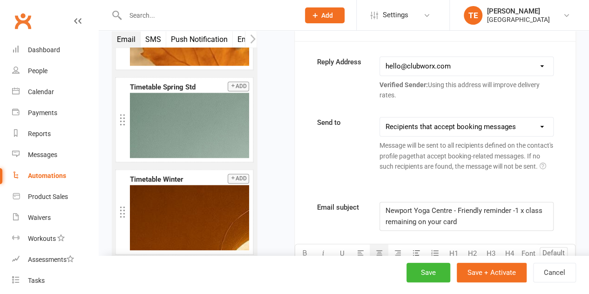
scroll to position [465, 0]
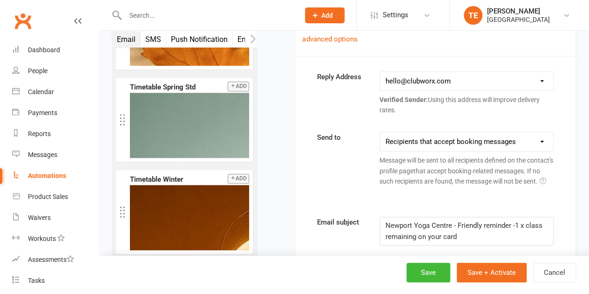
drag, startPoint x: 470, startPoint y: 158, endPoint x: 461, endPoint y: 135, distance: 24.6
click at [470, 151] on select "This contact only Recipients that accept booking messages Recipients that accep…" at bounding box center [466, 141] width 173 height 19
click at [437, 151] on select "This contact only Recipients that accept booking messages Recipients that accep…" at bounding box center [466, 141] width 173 height 19
click at [380, 141] on select "This contact only Recipients that accept booking messages Recipients that accep…" at bounding box center [466, 141] width 173 height 19
click at [274, 206] on div "Starts on Booking Cancelled Booking Due Booking Late-Cancelled Booking Marked A…" at bounding box center [423, 209] width 305 height 1235
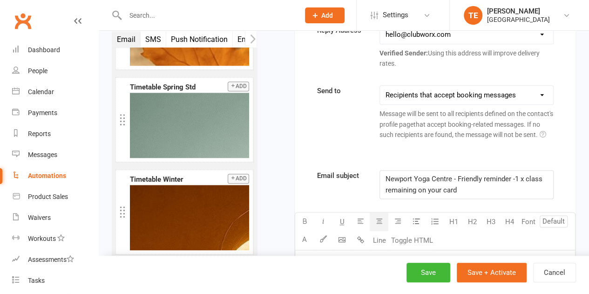
scroll to position [419, 0]
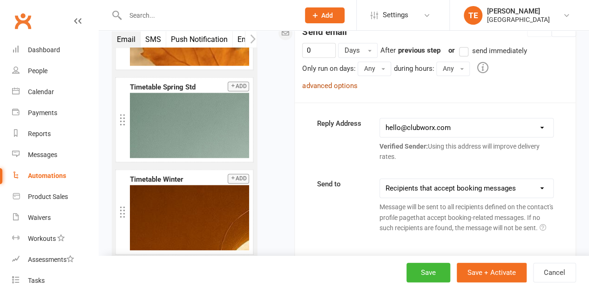
click at [332, 90] on link "advanced options" at bounding box center [329, 85] width 55 height 8
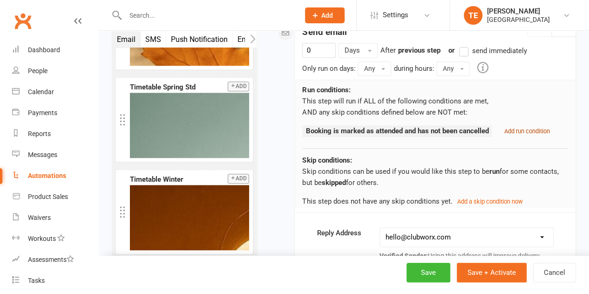
click at [525, 134] on small "Add run condition" at bounding box center [526, 130] width 46 height 7
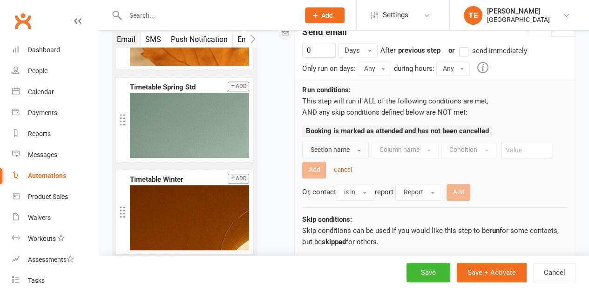
click at [327, 153] on span "Section name" at bounding box center [329, 149] width 39 height 7
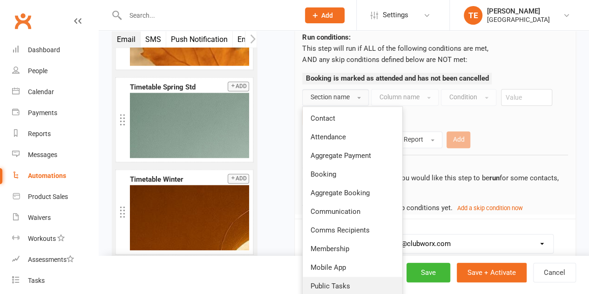
scroll to position [512, 0]
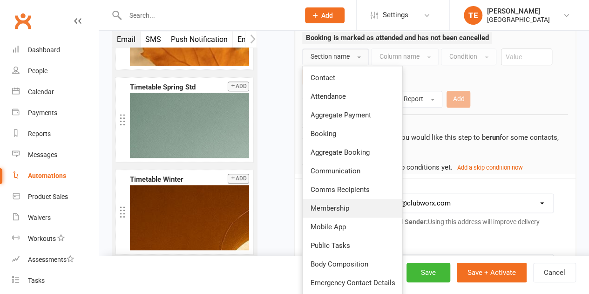
click at [335, 212] on span "Membership" at bounding box center [329, 208] width 39 height 8
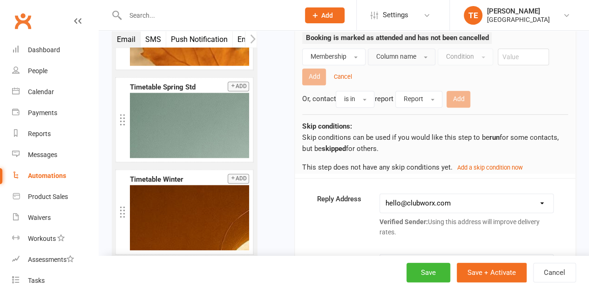
click at [406, 60] on span "Column name" at bounding box center [395, 56] width 40 height 7
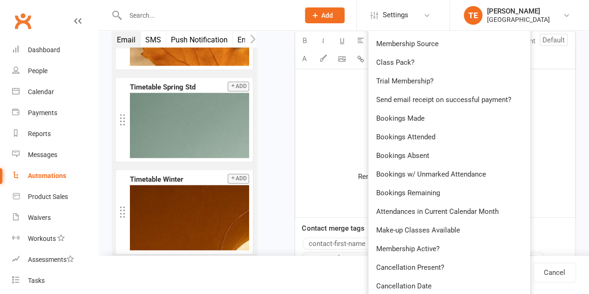
scroll to position [884, 0]
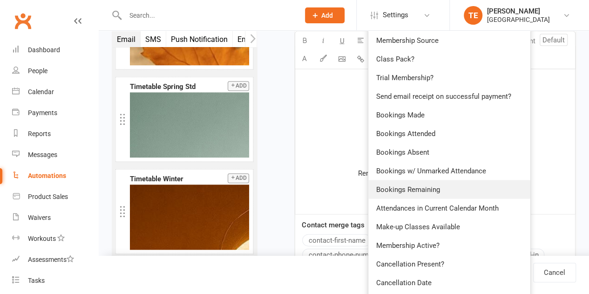
click at [409, 194] on span "Bookings Remaining" at bounding box center [407, 189] width 64 height 8
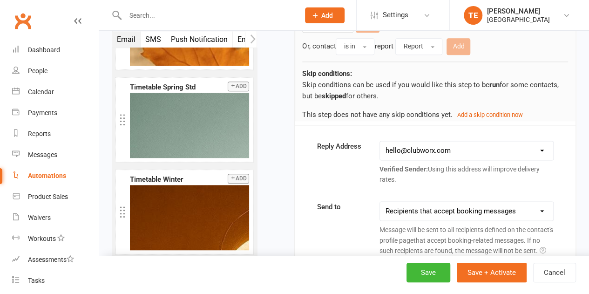
scroll to position [512, 0]
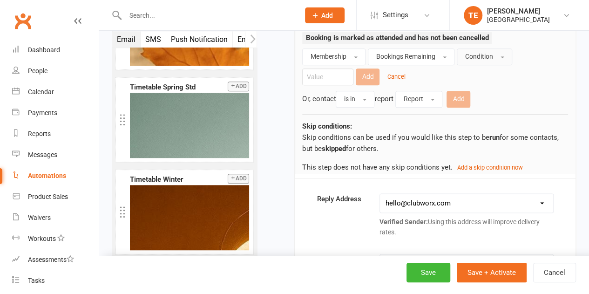
click at [491, 60] on span "Condition" at bounding box center [478, 56] width 28 height 7
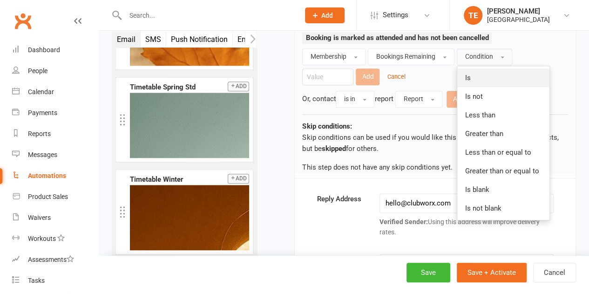
click at [493, 84] on link "Is" at bounding box center [503, 77] width 92 height 19
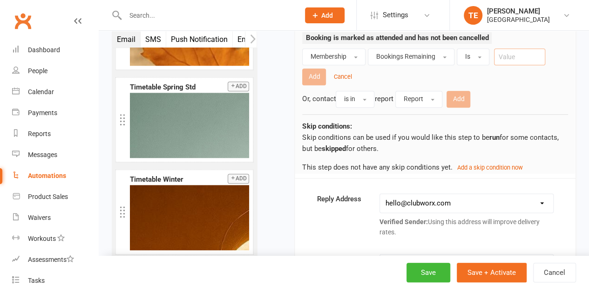
drag, startPoint x: 513, startPoint y: 64, endPoint x: 506, endPoint y: 66, distance: 7.4
click at [513, 64] on input "number" at bounding box center [519, 56] width 51 height 17
type input "1"
click at [309, 85] on button "Add" at bounding box center [314, 76] width 24 height 17
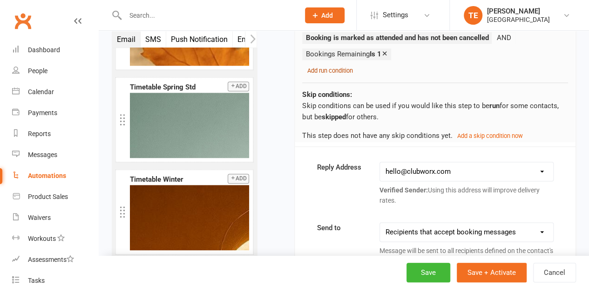
click at [339, 74] on small "Add run condition" at bounding box center [330, 70] width 46 height 7
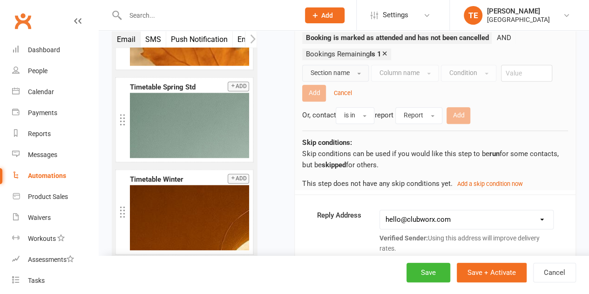
click at [341, 76] on span "Section name" at bounding box center [329, 72] width 39 height 7
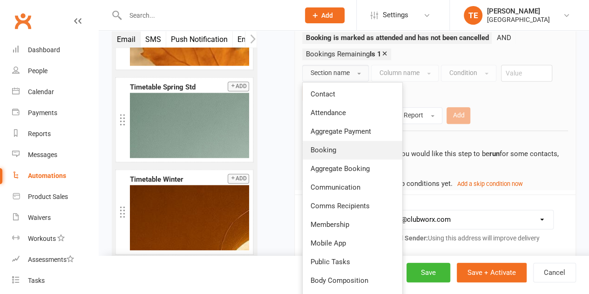
click at [340, 159] on link "Booking" at bounding box center [352, 150] width 100 height 19
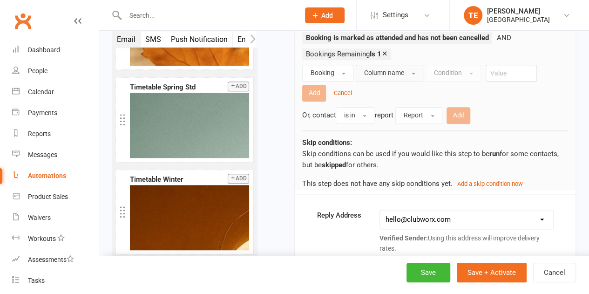
click at [417, 80] on button "Column name" at bounding box center [388, 73] width 67 height 17
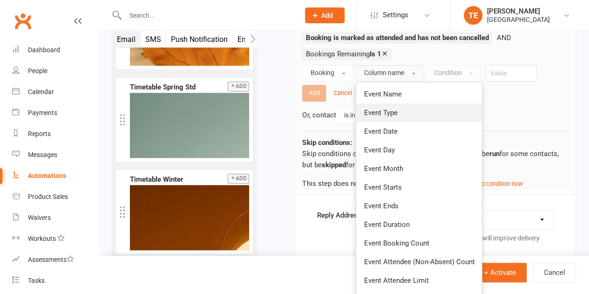
click at [397, 121] on link "Event Type" at bounding box center [419, 112] width 126 height 19
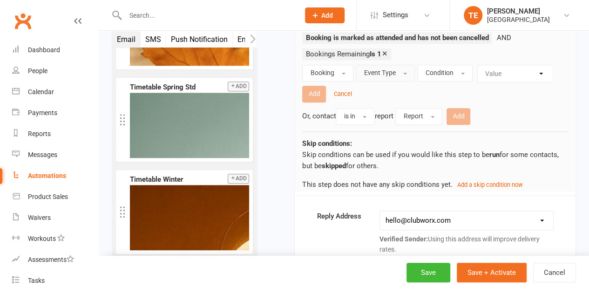
click at [401, 79] on button "Event Type" at bounding box center [384, 73] width 59 height 17
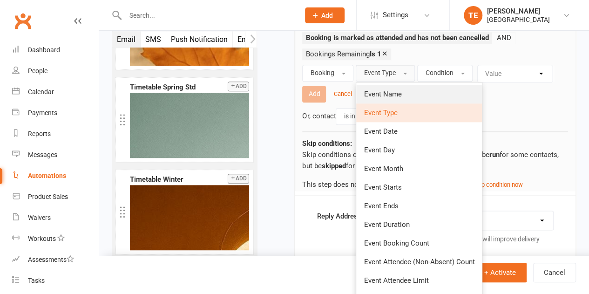
click at [392, 98] on span "Event Name" at bounding box center [382, 94] width 38 height 8
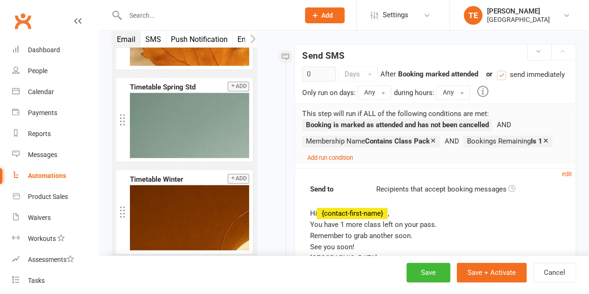
scroll to position [93, 0]
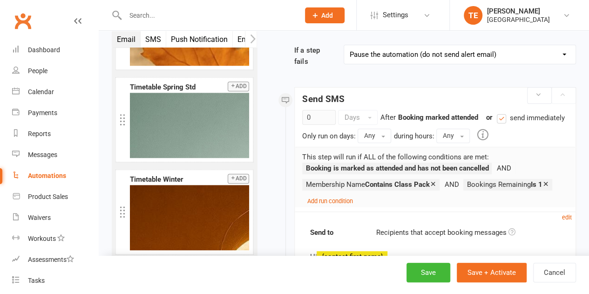
click at [435, 187] on icon at bounding box center [432, 183] width 7 height 7
click at [321, 204] on small "Add run condition" at bounding box center [330, 200] width 46 height 7
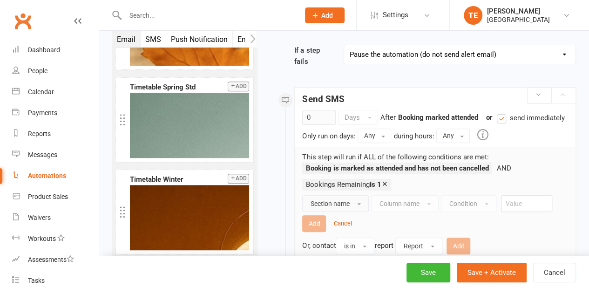
click at [333, 212] on button "Section name" at bounding box center [335, 203] width 67 height 17
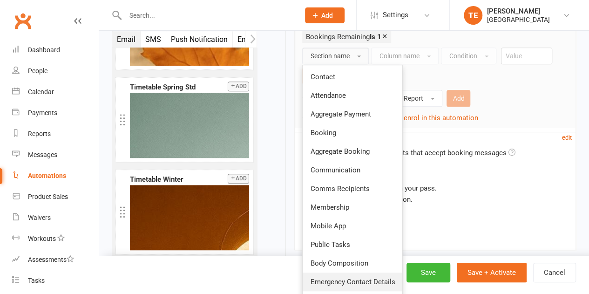
scroll to position [326, 0]
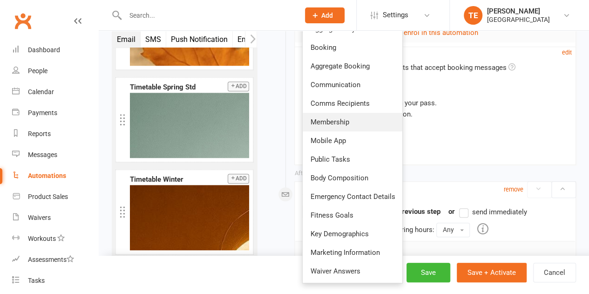
click at [345, 126] on span "Membership" at bounding box center [329, 122] width 39 height 8
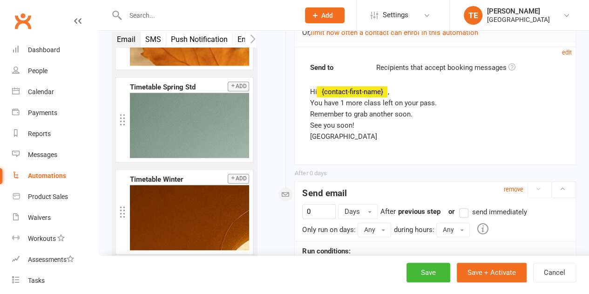
scroll to position [140, 0]
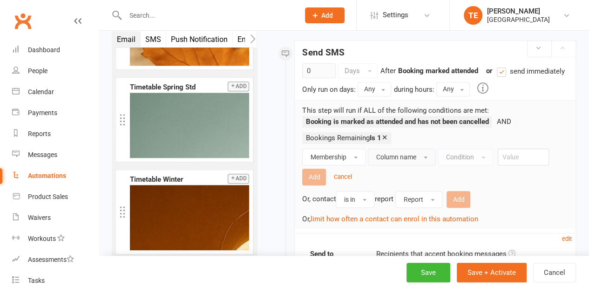
click at [382, 161] on span "Column name" at bounding box center [395, 156] width 40 height 7
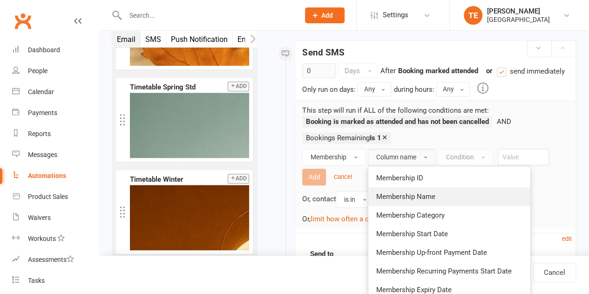
click at [390, 201] on span "Membership Name" at bounding box center [404, 196] width 59 height 8
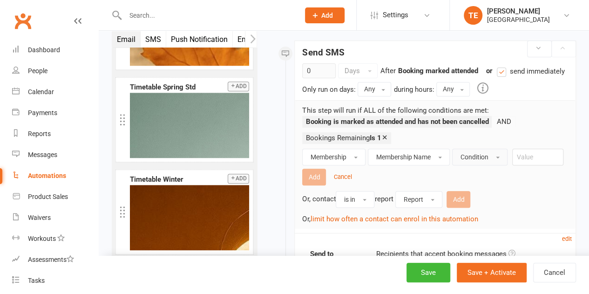
click at [463, 161] on span "Condition" at bounding box center [474, 156] width 28 height 7
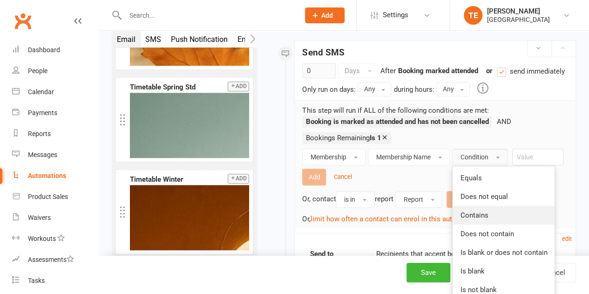
click at [477, 219] on span "Contains" at bounding box center [474, 215] width 28 height 8
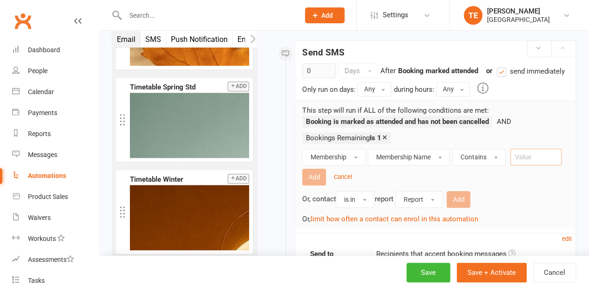
click at [529, 165] on input "text" at bounding box center [535, 156] width 51 height 17
type input "Class Pack"
drag, startPoint x: 547, startPoint y: 164, endPoint x: 515, endPoint y: 165, distance: 32.6
click at [515, 165] on input "Class Pack" at bounding box center [535, 156] width 51 height 17
click at [297, 185] on div "This step will run if ALL of the following conditions are met: Booking is marke…" at bounding box center [435, 164] width 280 height 128
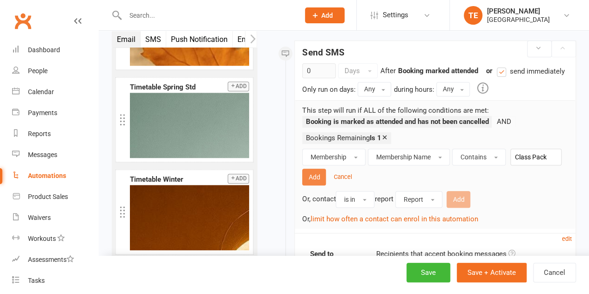
click at [304, 184] on button "Add" at bounding box center [314, 176] width 24 height 17
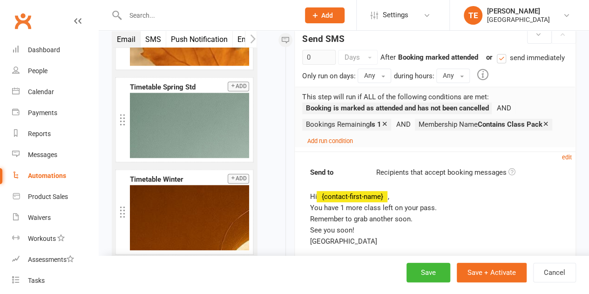
scroll to position [186, 0]
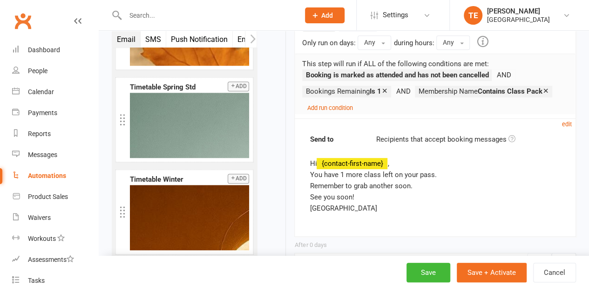
click at [549, 94] on icon at bounding box center [545, 90] width 7 height 7
click at [319, 111] on small "Add run condition" at bounding box center [330, 107] width 46 height 7
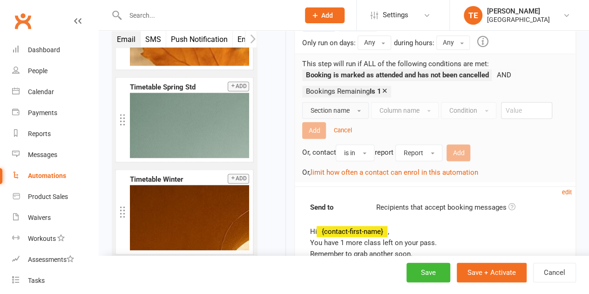
click at [323, 114] on span "Section name" at bounding box center [329, 110] width 39 height 7
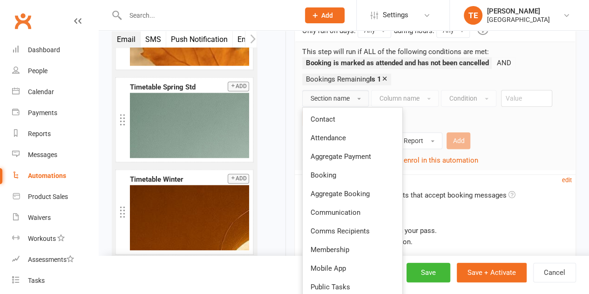
scroll to position [279, 0]
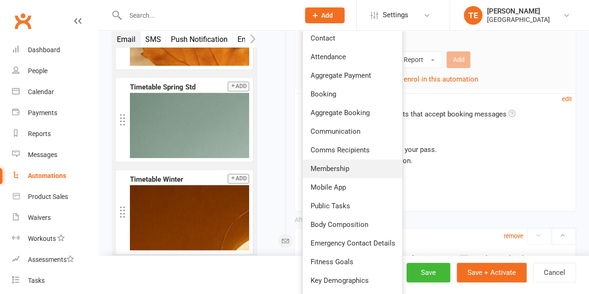
click at [341, 173] on span "Membership" at bounding box center [329, 168] width 39 height 8
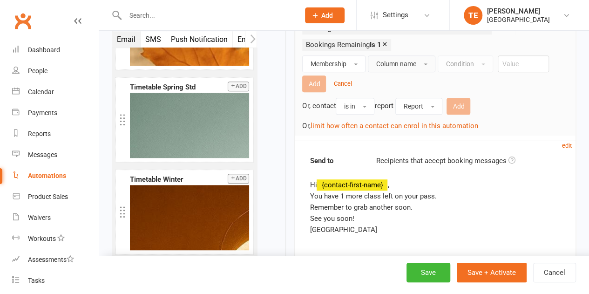
click at [399, 67] on span "Column name" at bounding box center [395, 63] width 40 height 7
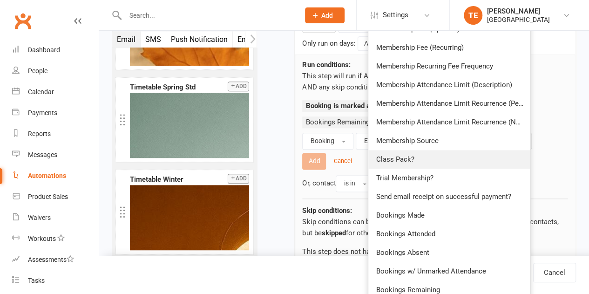
click at [421, 168] on link "Class Pack?" at bounding box center [449, 159] width 162 height 19
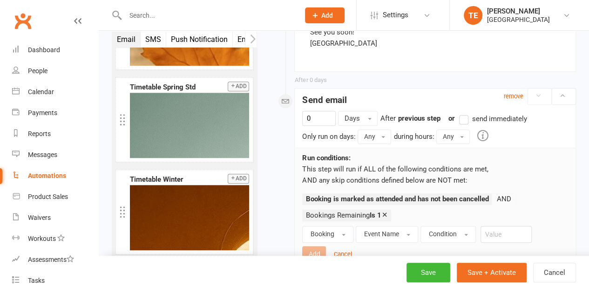
scroll to position [512, 0]
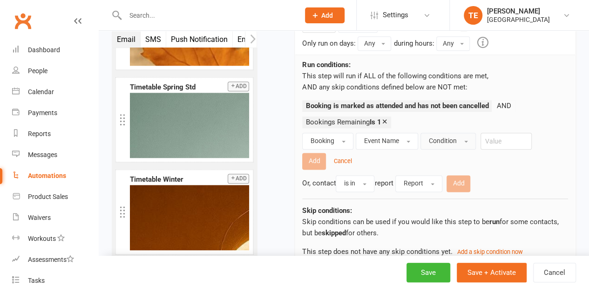
click at [443, 144] on span "Condition" at bounding box center [442, 140] width 28 height 7
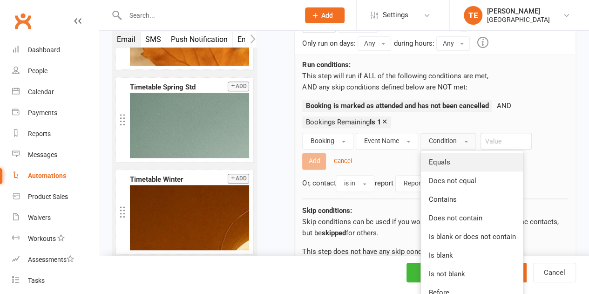
click at [441, 166] on span "Equals" at bounding box center [438, 162] width 21 height 8
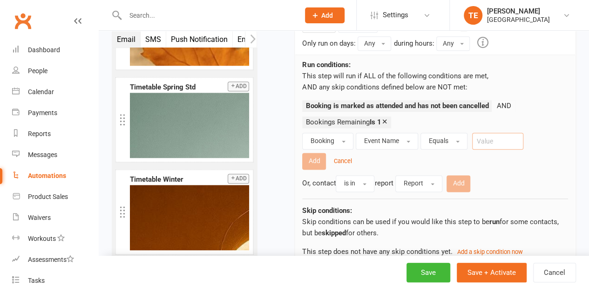
click at [507, 149] on input "text" at bounding box center [497, 141] width 51 height 17
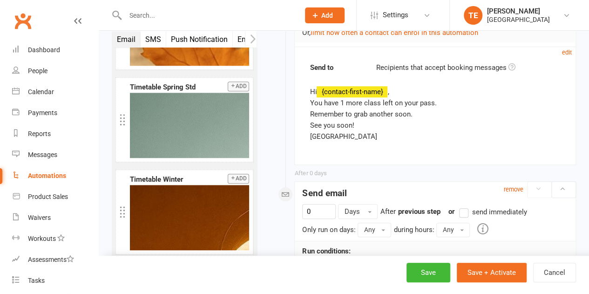
scroll to position [140, 0]
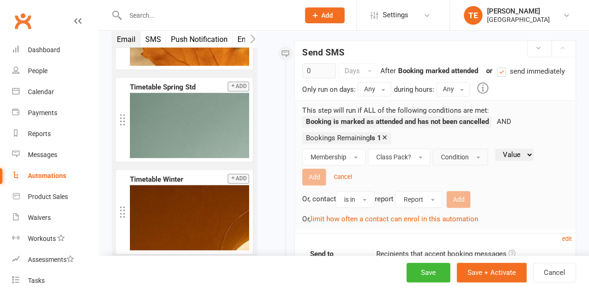
click at [454, 161] on span "Condition" at bounding box center [454, 156] width 28 height 7
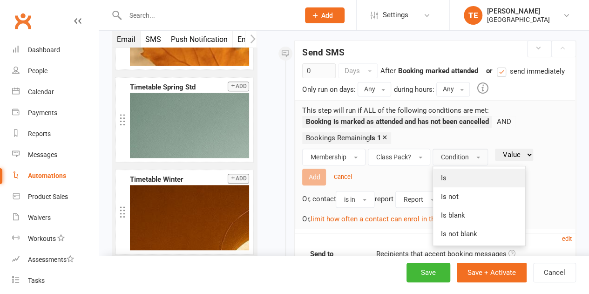
click at [454, 187] on link "Is" at bounding box center [479, 177] width 92 height 19
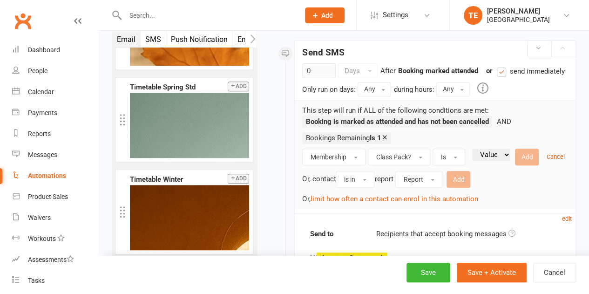
click at [487, 161] on select "Value Yes No" at bounding box center [491, 154] width 38 height 12
select select "true"
click at [472, 159] on select "Value Yes No" at bounding box center [491, 154] width 38 height 12
click at [517, 165] on button "Add" at bounding box center [527, 156] width 24 height 17
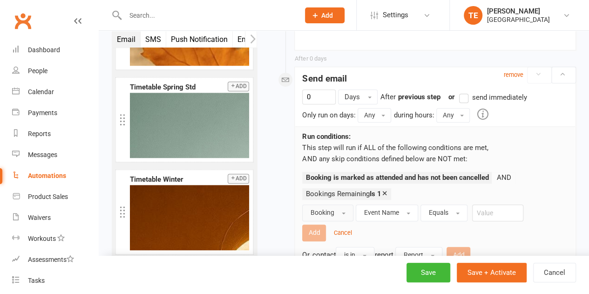
scroll to position [465, 0]
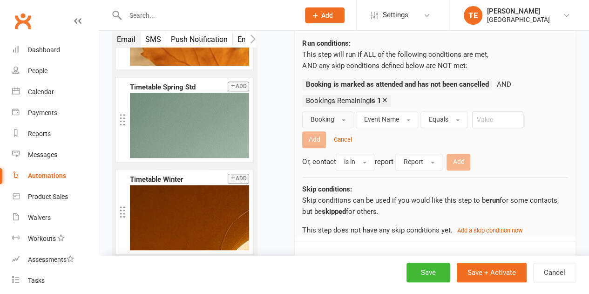
click at [337, 128] on button "Booking" at bounding box center [327, 119] width 51 height 17
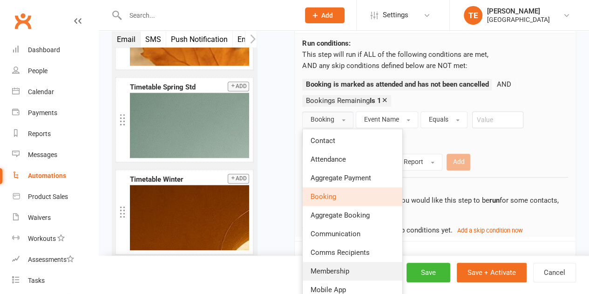
click at [327, 274] on link "Membership" at bounding box center [352, 270] width 100 height 19
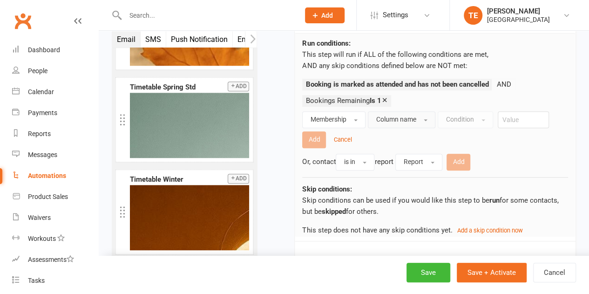
click at [414, 123] on span "Column name" at bounding box center [395, 118] width 40 height 7
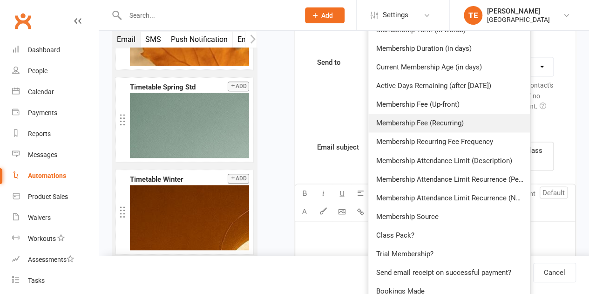
scroll to position [791, 0]
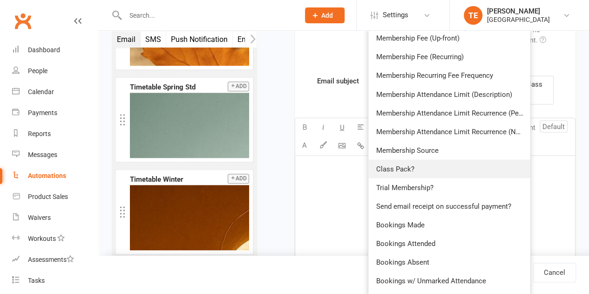
click at [406, 173] on span "Class Pack?" at bounding box center [394, 168] width 38 height 8
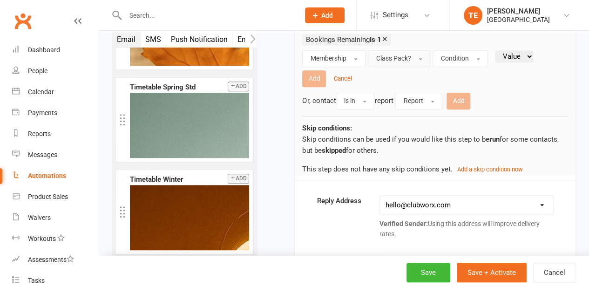
scroll to position [512, 0]
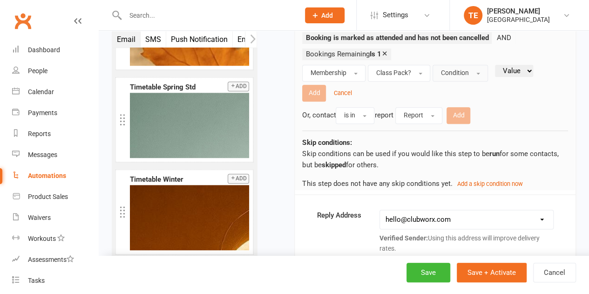
click at [464, 81] on button "Condition" at bounding box center [459, 73] width 55 height 17
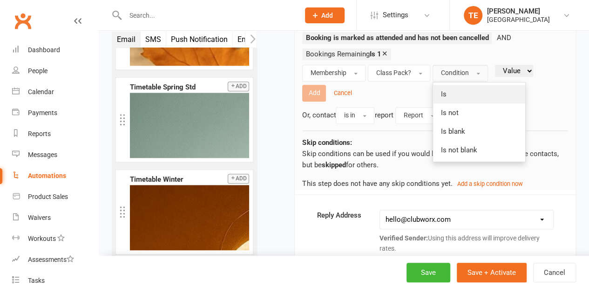
click at [467, 103] on link "Is" at bounding box center [479, 94] width 92 height 19
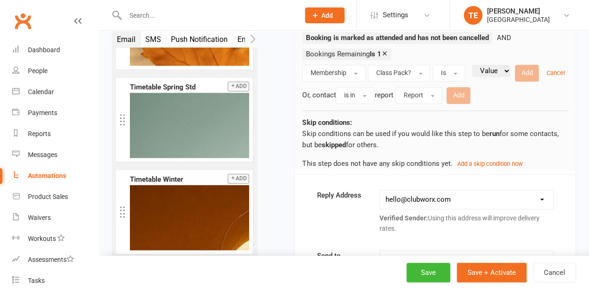
drag, startPoint x: 489, startPoint y: 79, endPoint x: 490, endPoint y: 83, distance: 4.7
click at [489, 77] on select "Value Yes No" at bounding box center [491, 71] width 38 height 12
select select "true"
click at [472, 74] on select "Value Yes No" at bounding box center [491, 71] width 38 height 12
click at [520, 81] on button "Add" at bounding box center [527, 73] width 24 height 17
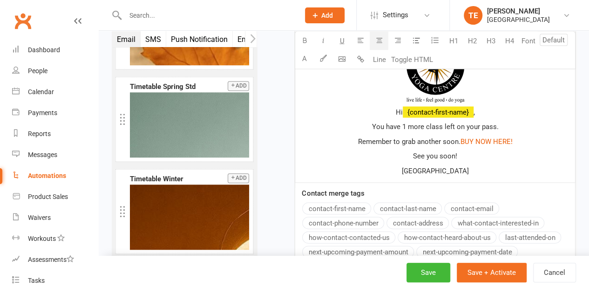
scroll to position [744, 0]
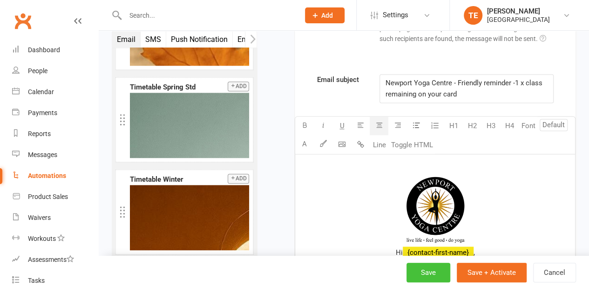
click at [429, 276] on button "Save" at bounding box center [428, 272] width 44 height 20
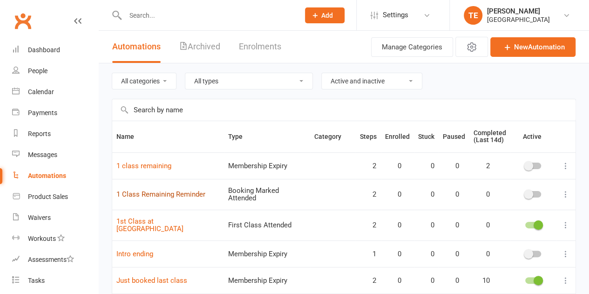
click at [165, 192] on link "1 Class Remaining Reminder" at bounding box center [160, 194] width 89 height 8
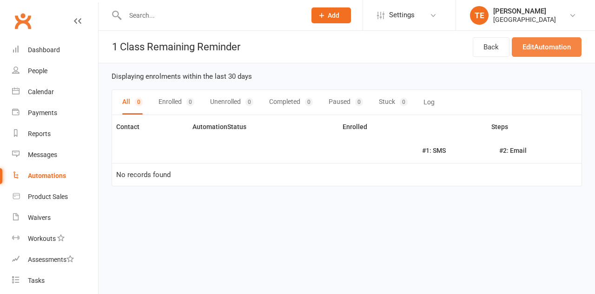
click at [562, 41] on link "Edit Automation" at bounding box center [547, 47] width 70 height 20
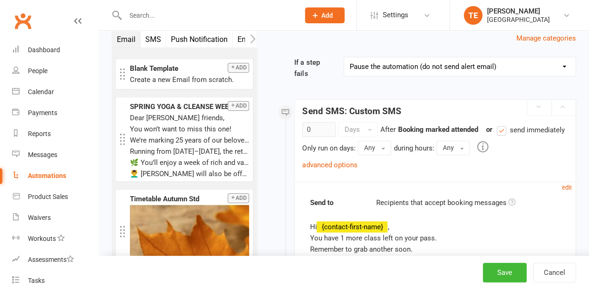
scroll to position [93, 0]
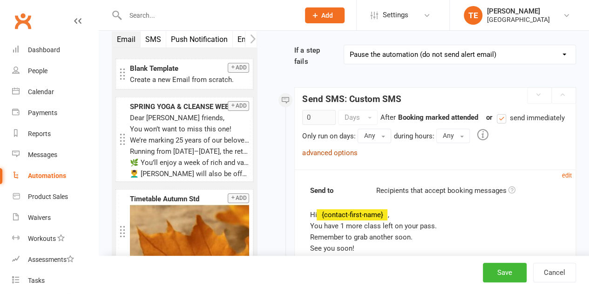
click at [328, 157] on link "advanced options" at bounding box center [329, 152] width 55 height 8
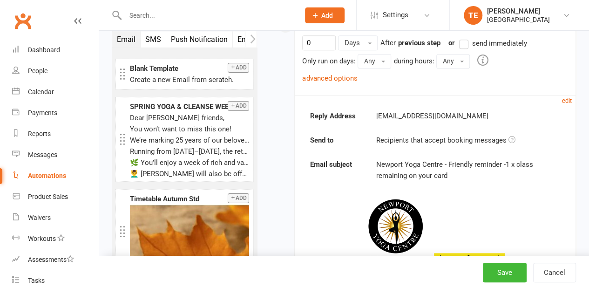
scroll to position [372, 0]
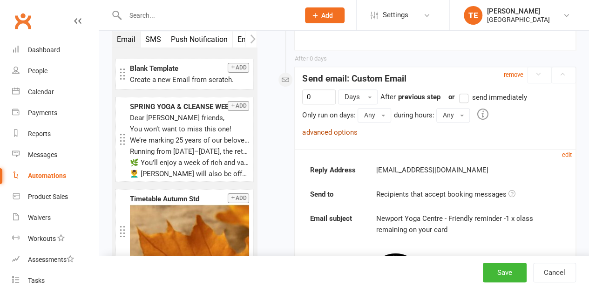
click at [327, 136] on link "advanced options" at bounding box center [329, 132] width 55 height 8
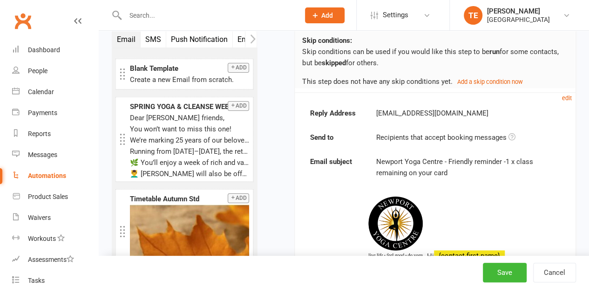
scroll to position [558, 0]
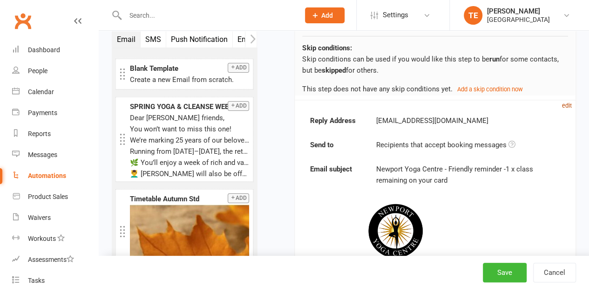
click at [571, 109] on small "edit" at bounding box center [567, 105] width 10 height 7
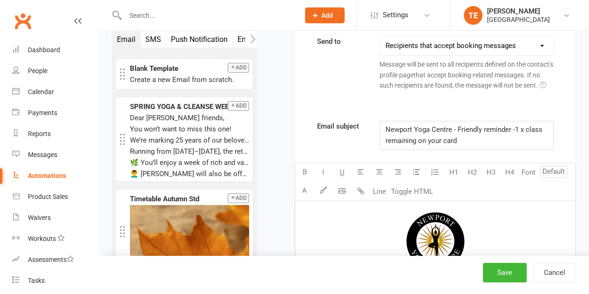
scroll to position [837, 0]
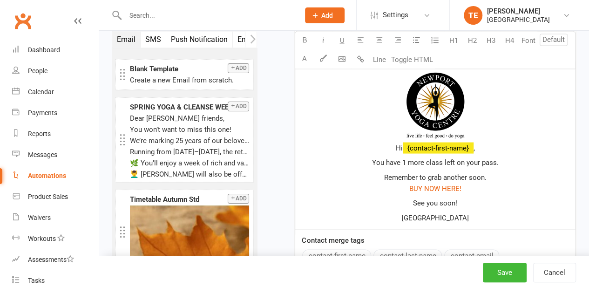
click at [442, 139] on img at bounding box center [434, 103] width 67 height 72
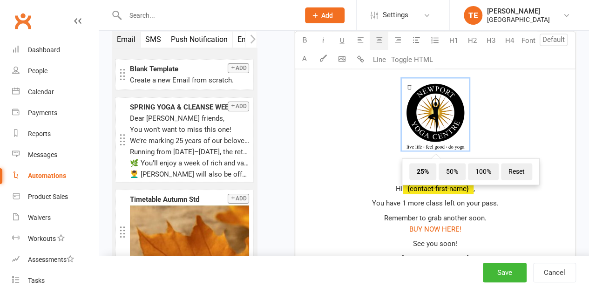
click at [380, 43] on icon "button" at bounding box center [378, 39] width 7 height 7
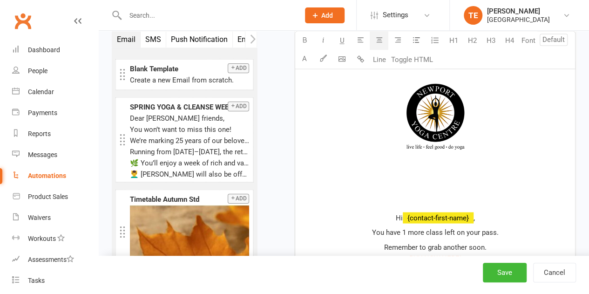
click at [348, 179] on p "﻿" at bounding box center [435, 172] width 268 height 11
click at [442, 179] on p "﻿" at bounding box center [435, 172] width 268 height 11
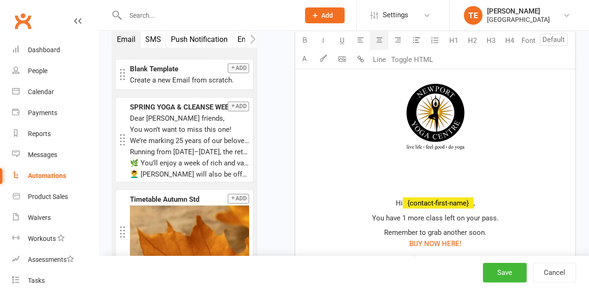
click at [448, 164] on p "﻿ ﻿ ﻿" at bounding box center [435, 115] width 268 height 97
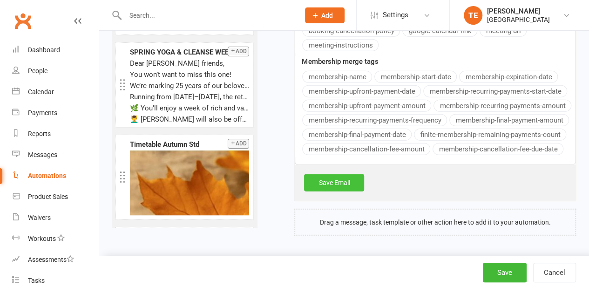
click at [337, 181] on link "Save Email" at bounding box center [334, 182] width 60 height 17
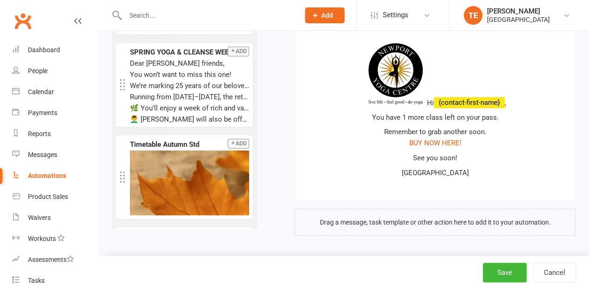
click at [420, 60] on img at bounding box center [395, 71] width 63 height 67
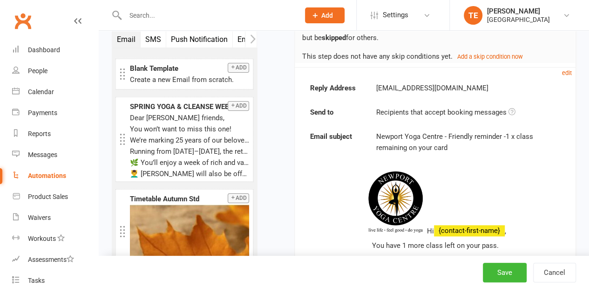
scroll to position [589, 0]
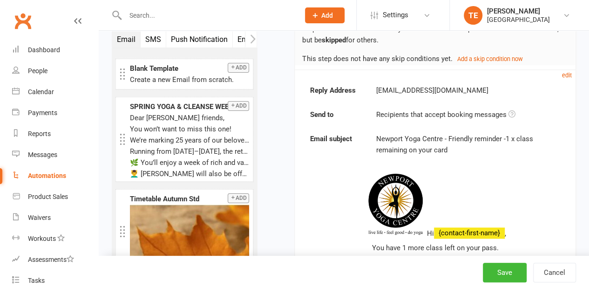
click at [496, 177] on div "Reply Address hello@clubworx.com Send to Recipients that accept booking message…" at bounding box center [434, 197] width 251 height 224
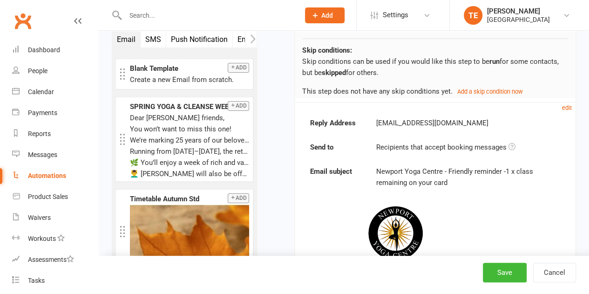
scroll to position [542, 0]
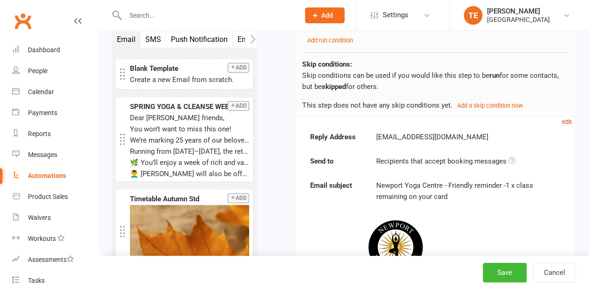
click at [567, 125] on small "edit" at bounding box center [567, 121] width 10 height 7
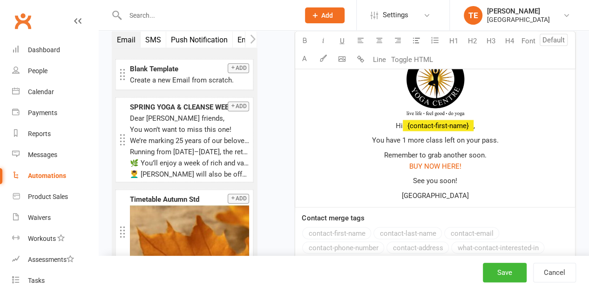
scroll to position [868, 0]
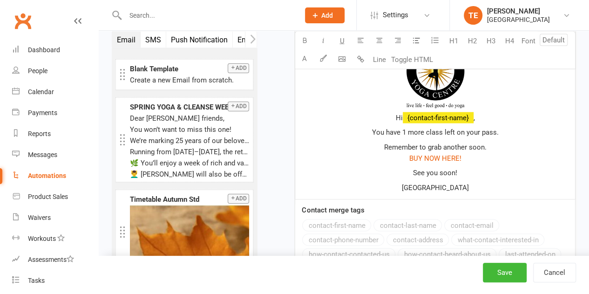
click at [381, 123] on p "﻿ Hi ﻿ {contact-first-name} ," at bounding box center [435, 80] width 268 height 86
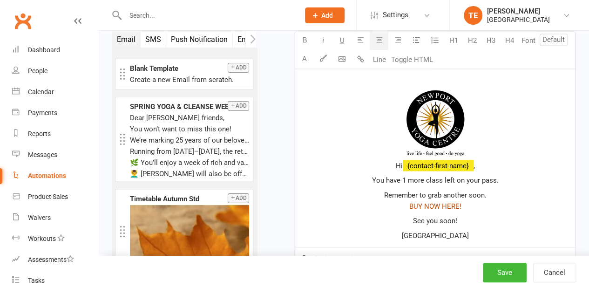
scroll to position [914, 0]
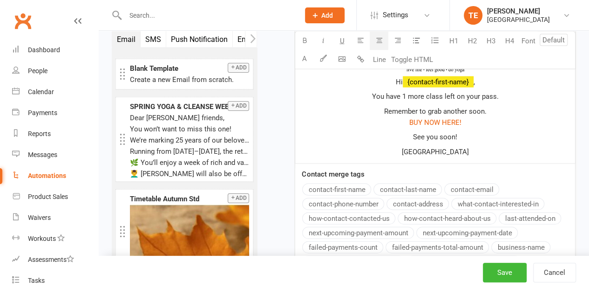
click at [462, 73] on img at bounding box center [434, 37] width 67 height 72
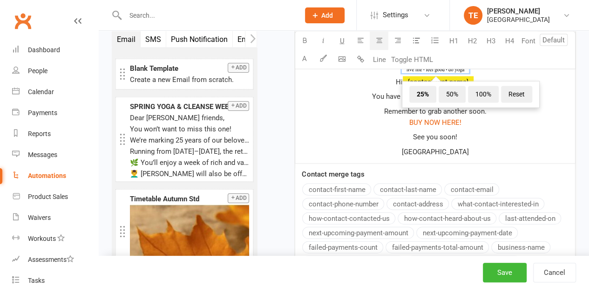
click at [491, 76] on span "﻿ 25% 50% 100% Reset" at bounding box center [435, 38] width 268 height 75
click at [388, 87] on p "﻿ ﻿ 25% 50% 100% Reset Hi ﻿ {contact-first-name} ," at bounding box center [435, 38] width 268 height 97
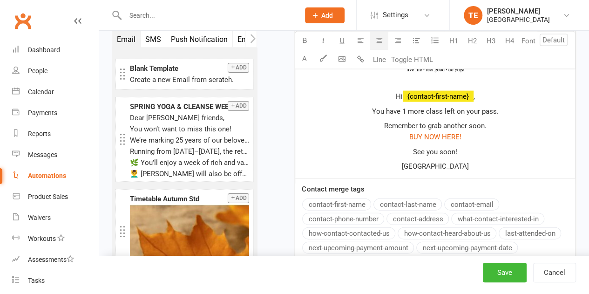
scroll to position [1240, 0]
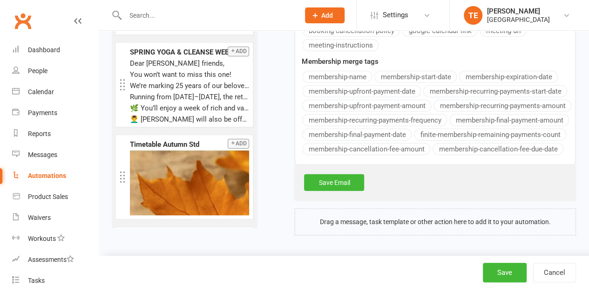
click at [330, 199] on div "Save Email" at bounding box center [434, 182] width 281 height 35
click at [336, 191] on link "Save Email" at bounding box center [334, 182] width 60 height 17
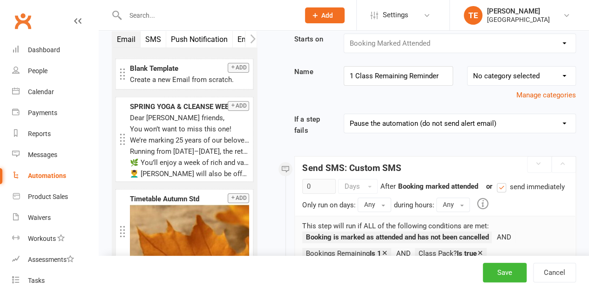
scroll to position [0, 0]
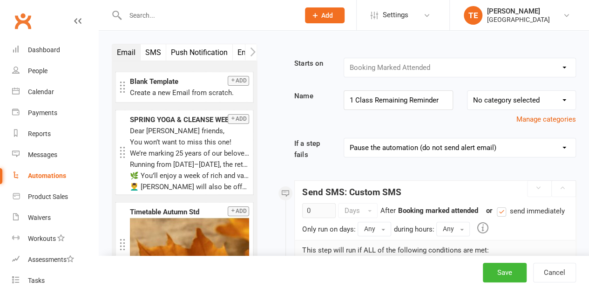
click at [33, 176] on div "Automations" at bounding box center [47, 175] width 38 height 7
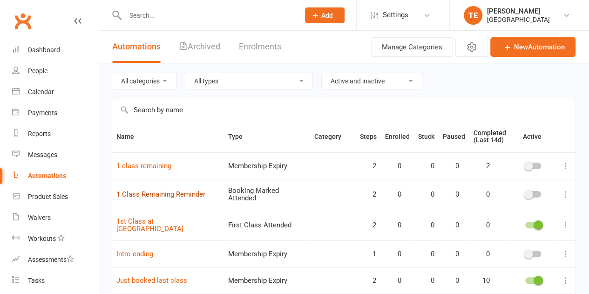
click at [168, 192] on link "1 Class Remaining Reminder" at bounding box center [160, 194] width 89 height 8
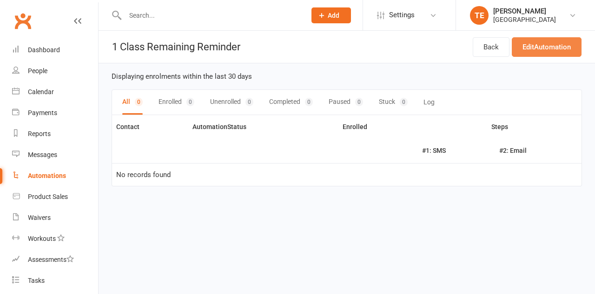
click at [552, 52] on link "Edit Automation" at bounding box center [547, 47] width 70 height 20
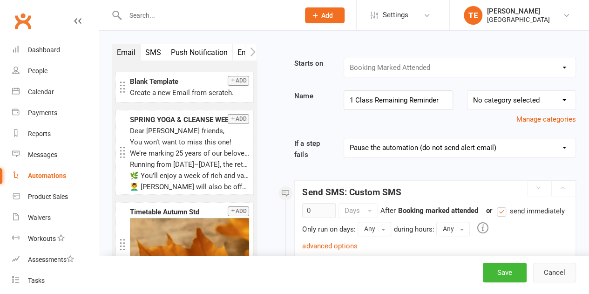
click at [553, 270] on button "Cancel" at bounding box center [554, 272] width 43 height 20
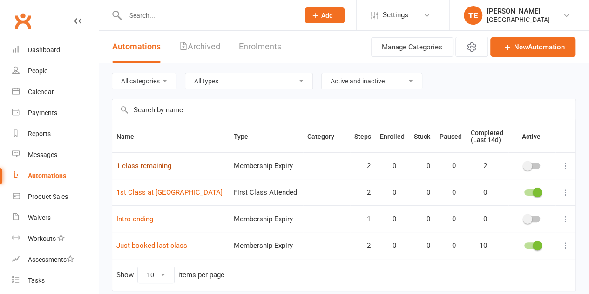
click at [168, 163] on link "1 class remaining" at bounding box center [143, 165] width 55 height 8
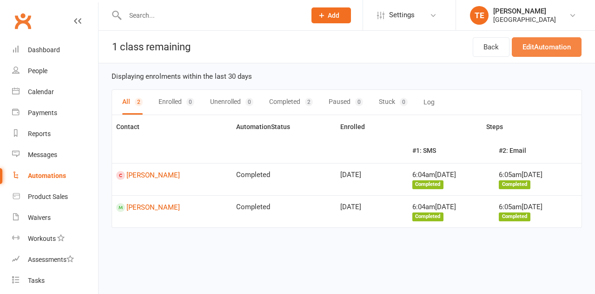
click at [564, 37] on link "Edit Automation" at bounding box center [547, 47] width 70 height 20
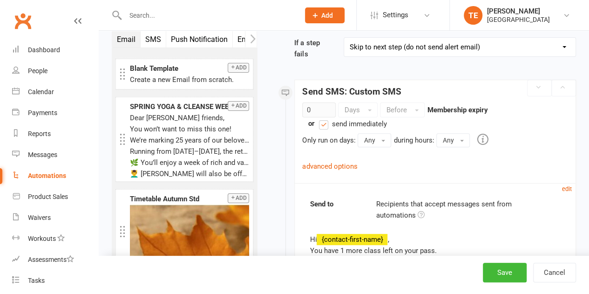
scroll to position [186, 0]
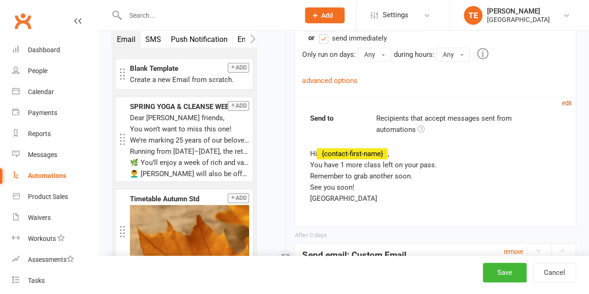
click at [568, 100] on small "edit" at bounding box center [567, 103] width 10 height 7
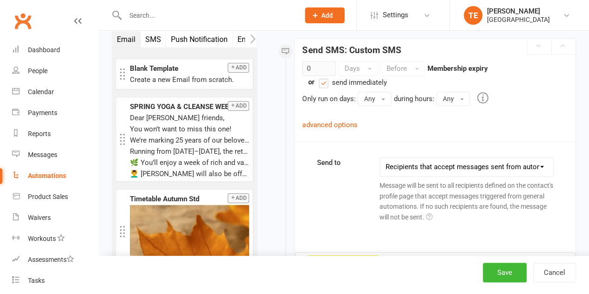
scroll to position [93, 0]
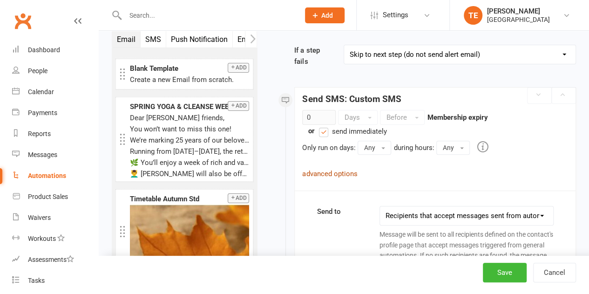
click at [334, 171] on link "advanced options" at bounding box center [329, 173] width 55 height 8
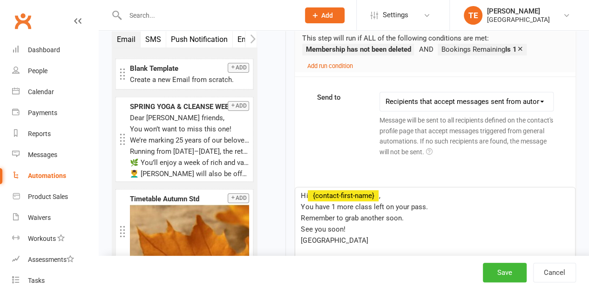
scroll to position [326, 0]
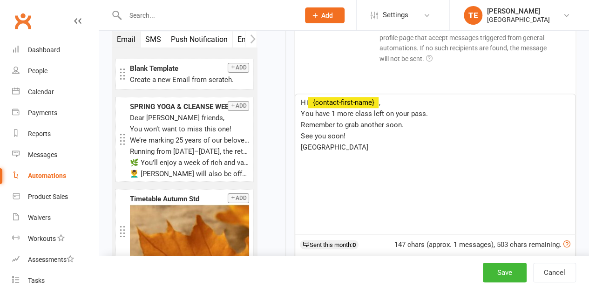
click at [384, 145] on p "[GEOGRAPHIC_DATA]" at bounding box center [435, 146] width 268 height 11
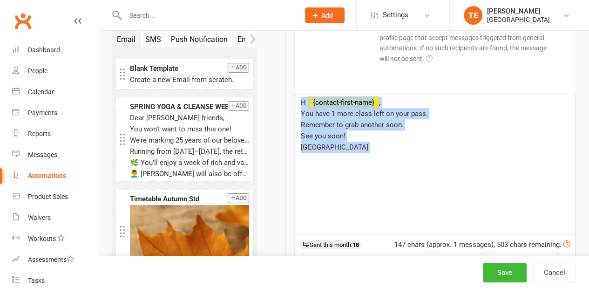
copy div "Hi ﻿ {contact-first-name} , You have 1 more class left on your pass. Remember t…"
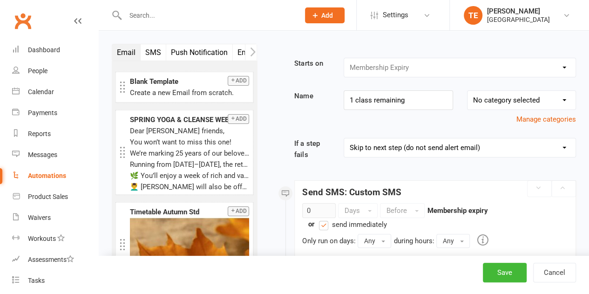
scroll to position [186, 0]
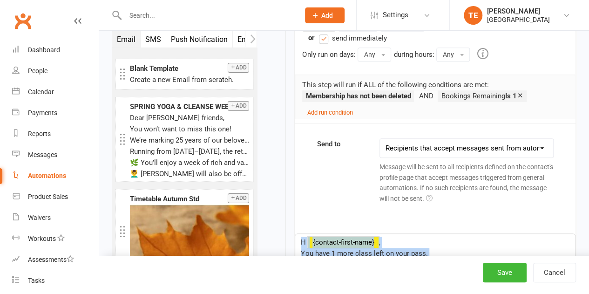
click at [444, 146] on select "This contact only Recipients that accept messages sent from automations Recipie…" at bounding box center [466, 148] width 173 height 19
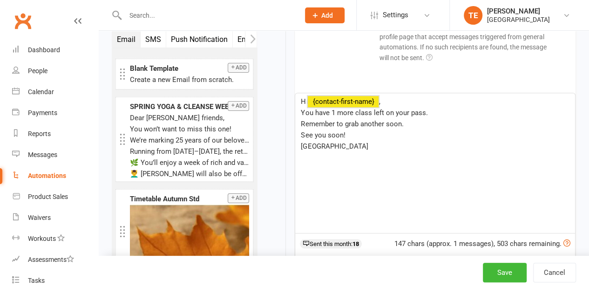
scroll to position [233, 0]
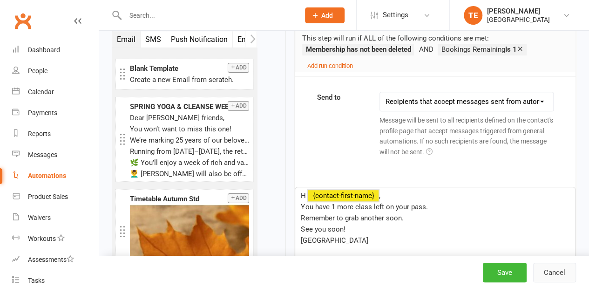
click at [567, 270] on button "Cancel" at bounding box center [554, 272] width 43 height 20
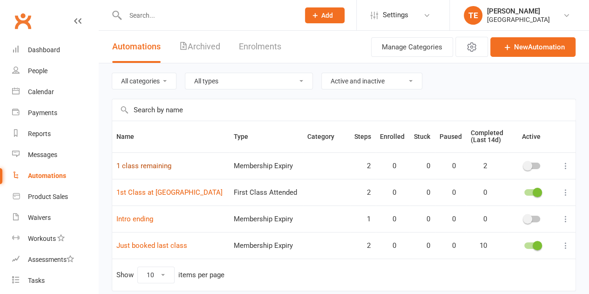
click at [124, 162] on link "1 class remaining" at bounding box center [143, 165] width 55 height 8
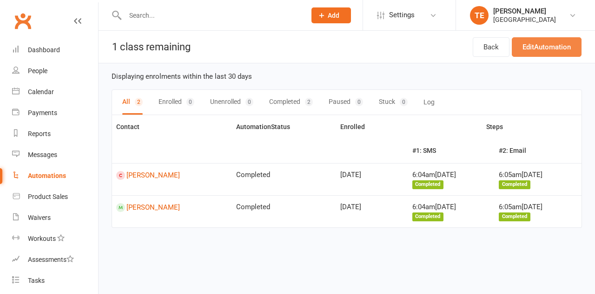
click at [570, 42] on link "Edit Automation" at bounding box center [547, 47] width 70 height 20
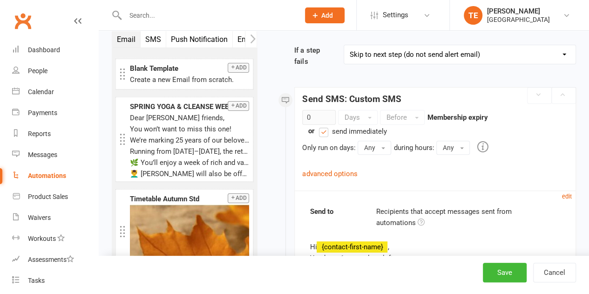
scroll to position [140, 0]
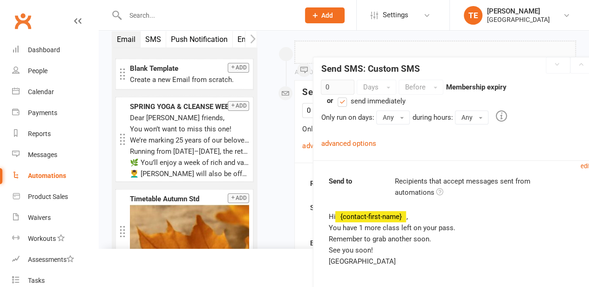
drag, startPoint x: 310, startPoint y: 199, endPoint x: 328, endPoint y: 215, distance: 25.0
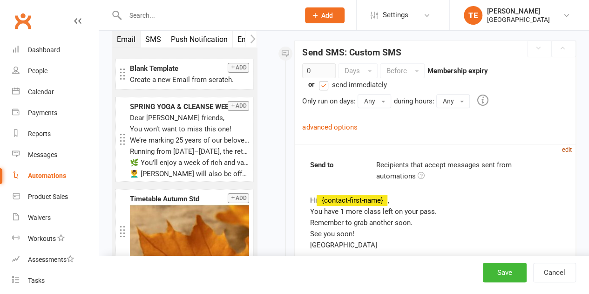
click at [567, 146] on small "edit" at bounding box center [567, 149] width 10 height 7
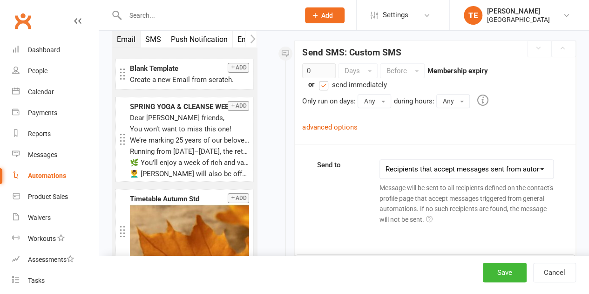
scroll to position [279, 0]
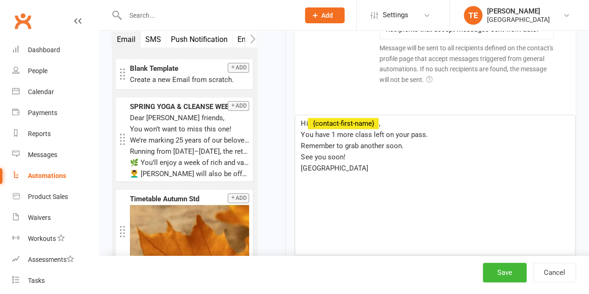
click at [376, 149] on p "Remember to grab another soon." at bounding box center [435, 145] width 268 height 11
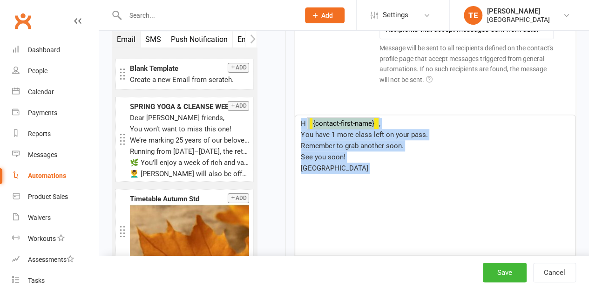
copy div "Hi ﻿ {contact-first-name} , You have 1 more class left on your pass. Remember t…"
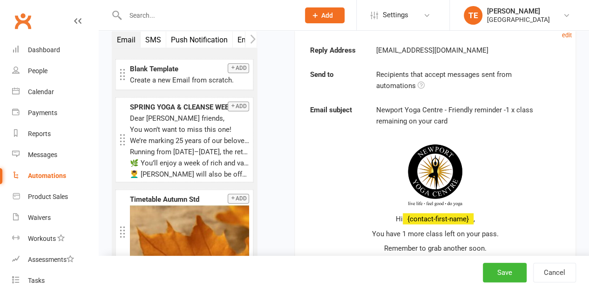
scroll to position [837, 0]
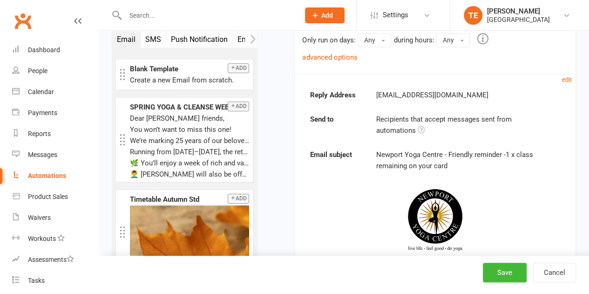
click at [560, 86] on div "Reply Address [EMAIL_ADDRESS][DOMAIN_NAME] Send to Recipients that accept messa…" at bounding box center [434, 217] width 281 height 287
click at [569, 83] on small "edit" at bounding box center [567, 79] width 10 height 7
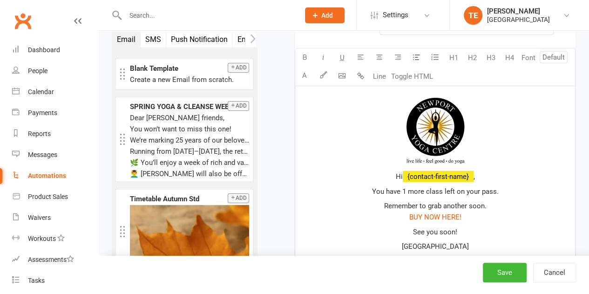
scroll to position [1117, 0]
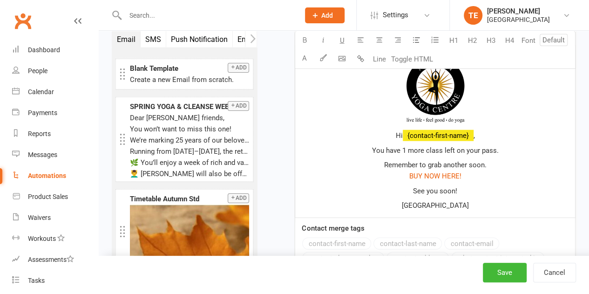
click at [517, 141] on p "Hi ﻿ {contact-first-name} ," at bounding box center [435, 135] width 268 height 11
click at [448, 117] on img at bounding box center [434, 88] width 67 height 72
click at [391, 141] on p "Hi ﻿ {contact-first-name} ," at bounding box center [435, 135] width 268 height 11
drag, startPoint x: 391, startPoint y: 142, endPoint x: 477, endPoint y: 215, distance: 113.2
click at [477, 215] on div "﻿ Hi ﻿ {contact-first-name} , You have 1 more class left on your pass. Remember…" at bounding box center [435, 131] width 280 height 172
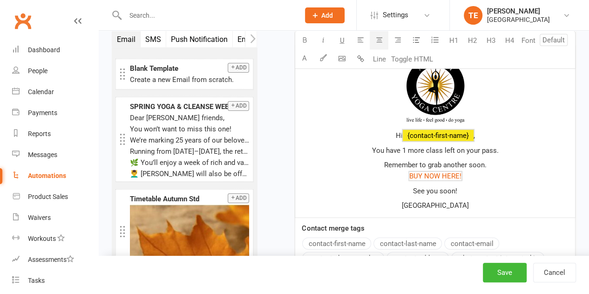
copy div "Hi ﻿ {contact-first-name} , You have 1 more class left on your pass. Remember t…"
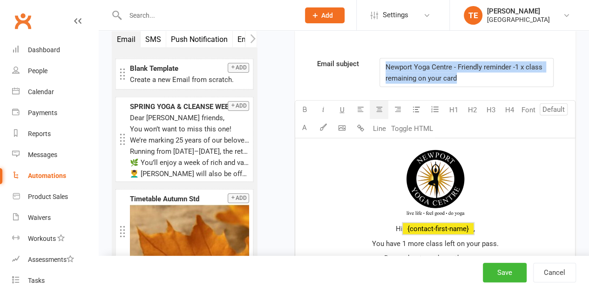
drag, startPoint x: 431, startPoint y: 78, endPoint x: 369, endPoint y: 67, distance: 62.4
click at [369, 67] on div "Email subject Newport Yoga Centre - Friendly reminder -1 x class remaining on y…" at bounding box center [434, 72] width 251 height 29
copy span "Newport Yoga Centre - Friendly reminder -1 x class remaining on your card"
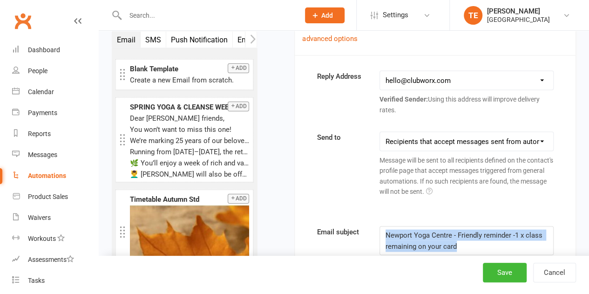
scroll to position [837, 0]
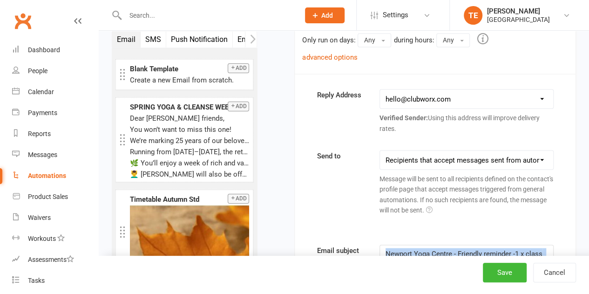
click at [406, 169] on select "This contact only Recipients that accept messages sent from automations Recipie…" at bounding box center [466, 159] width 173 height 19
click at [380, 157] on select "This contact only Recipients that accept messages sent from automations Recipie…" at bounding box center [466, 159] width 173 height 19
click at [440, 179] on div "This contact only Recipients that accept messages sent from automations Recipie…" at bounding box center [466, 184] width 188 height 69
click at [445, 164] on select "This contact only Recipients that accept messages sent from automations Recipie…" at bounding box center [466, 159] width 173 height 19
select select "1"
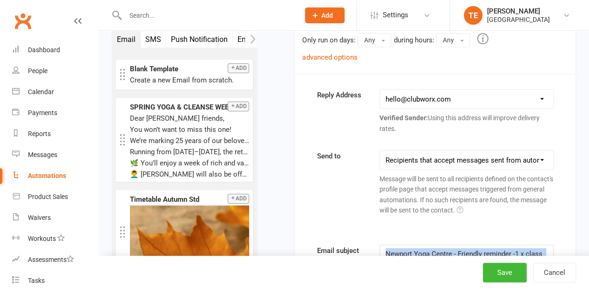
click at [380, 157] on select "This contact only Recipients that accept messages sent from automations Recipie…" at bounding box center [466, 159] width 173 height 19
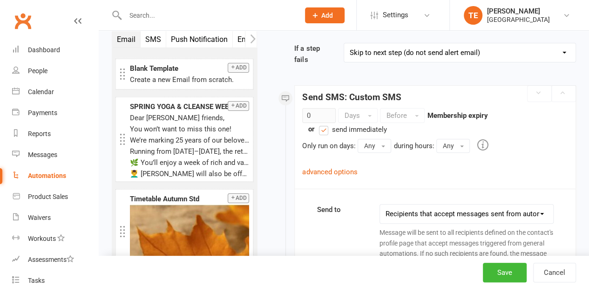
scroll to position [0, 0]
